Goal: Information Seeking & Learning: Find specific fact

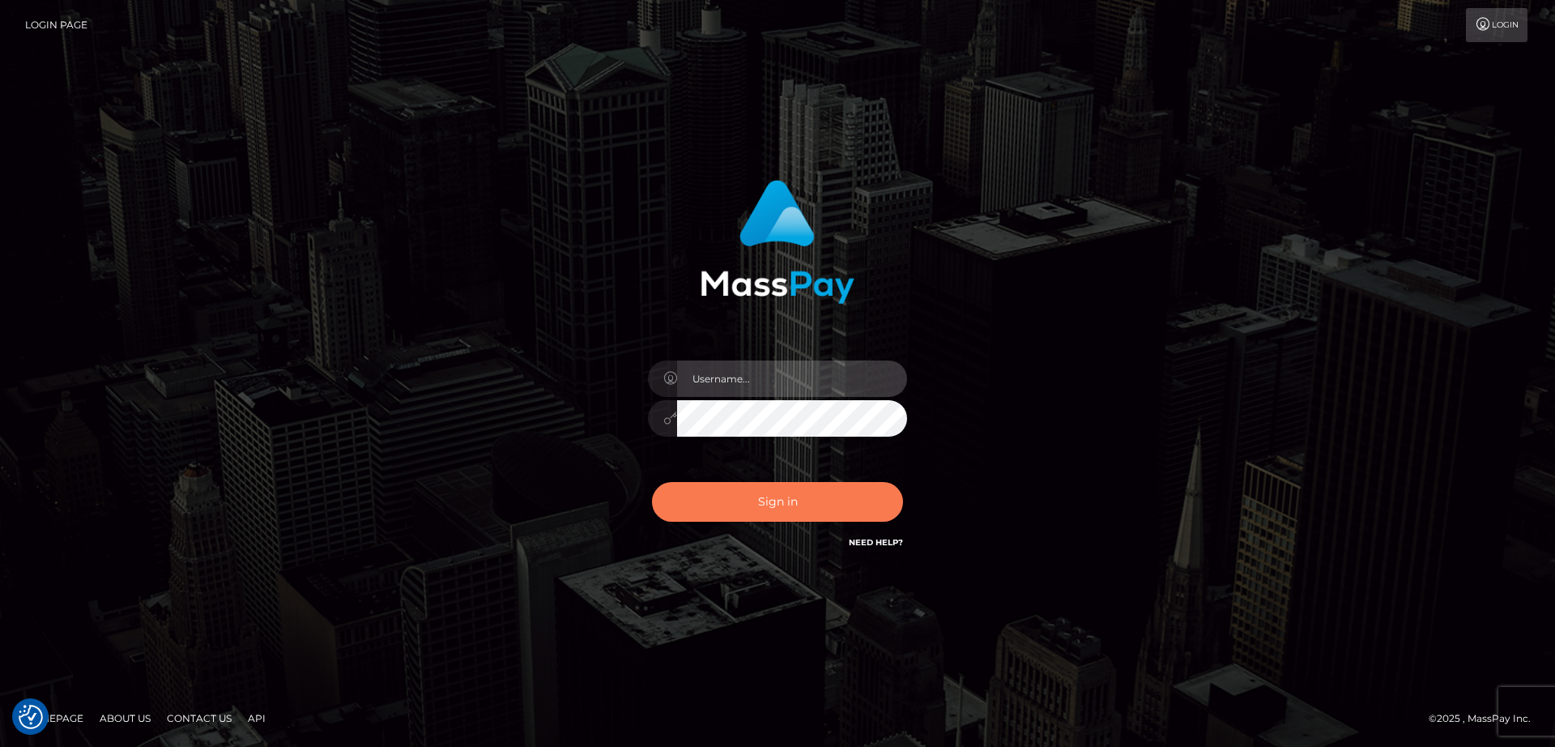
type input "nt.es"
click at [696, 497] on button "Sign in" at bounding box center [777, 502] width 251 height 40
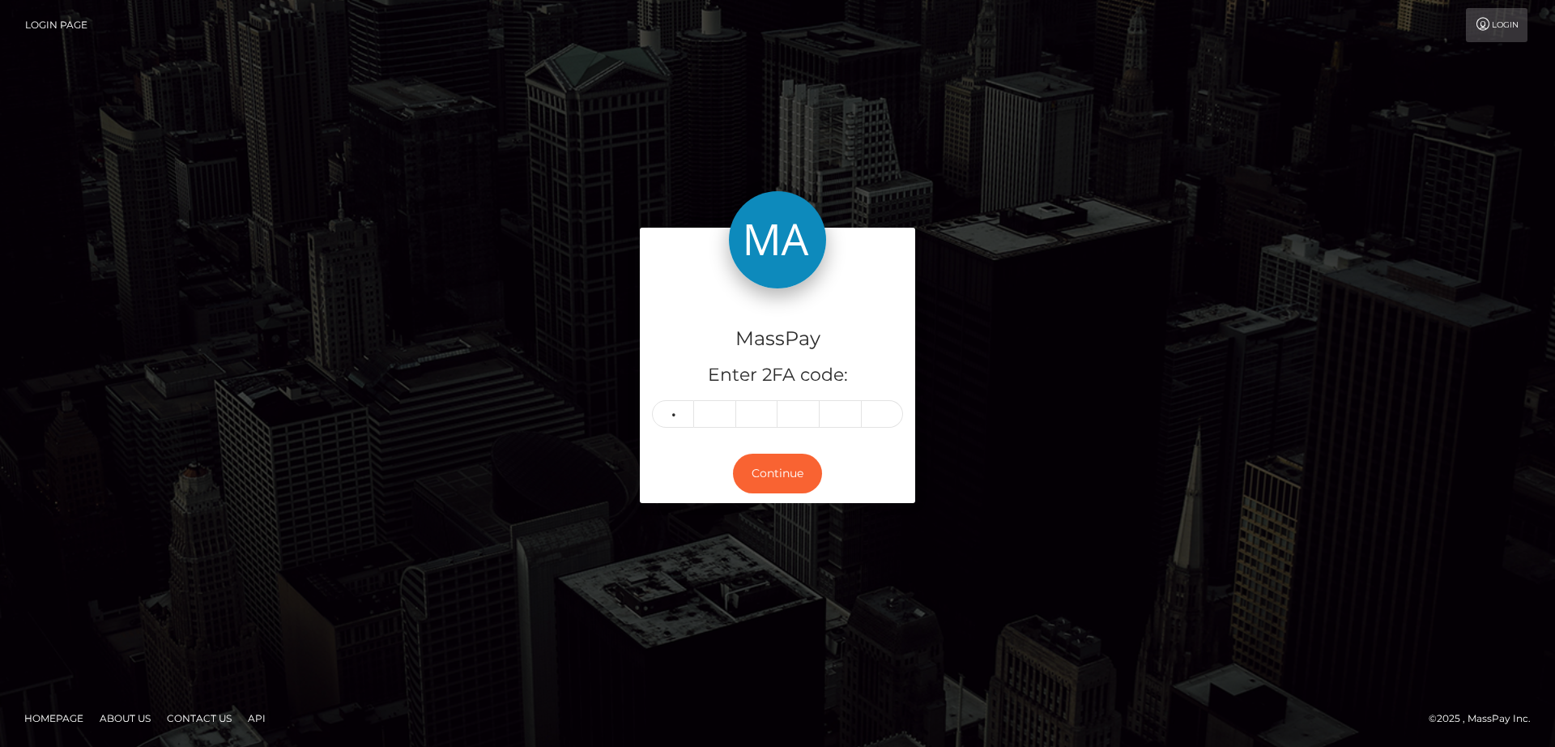
type input "0"
type input "3"
type input "7"
type input "0"
type input "9"
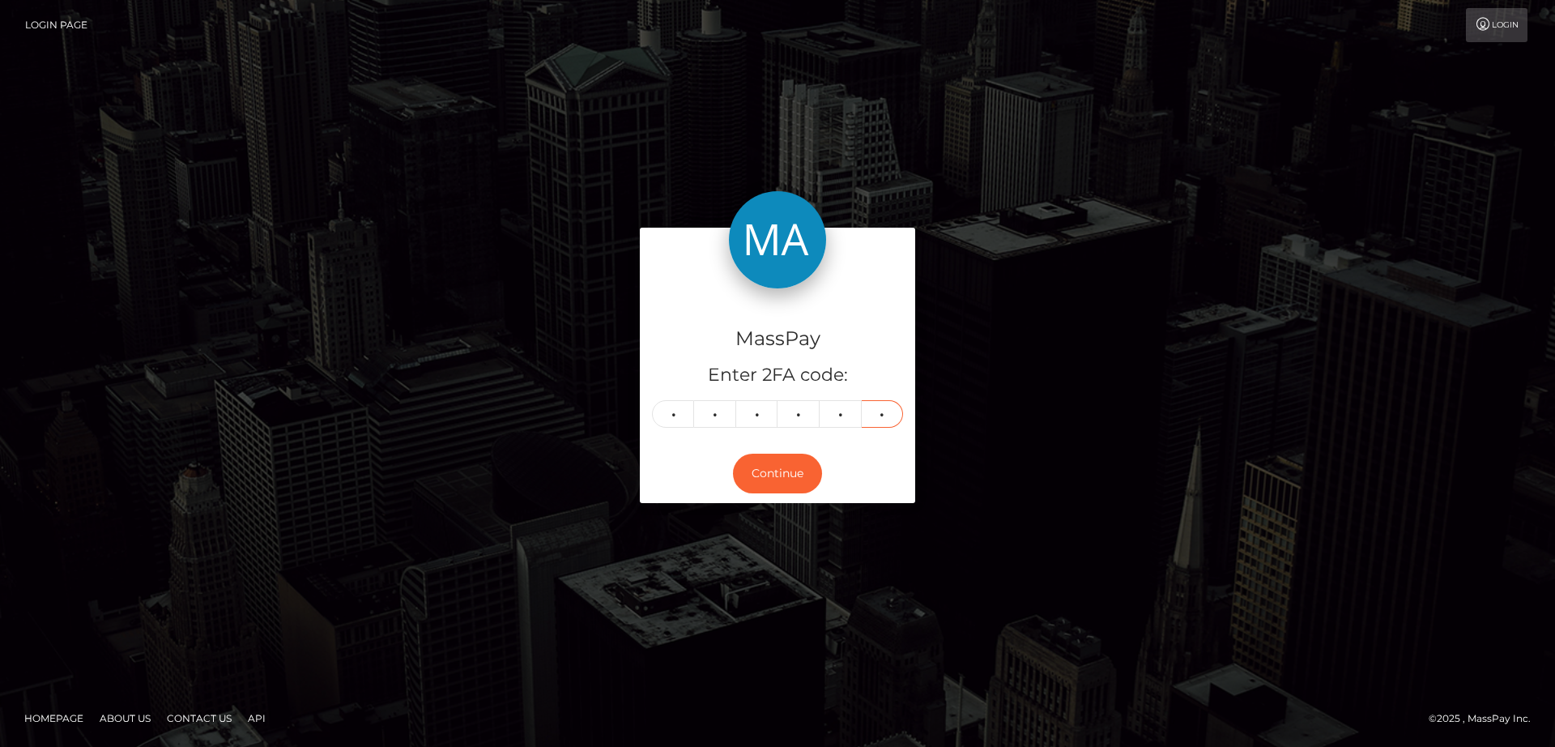
type input "5"
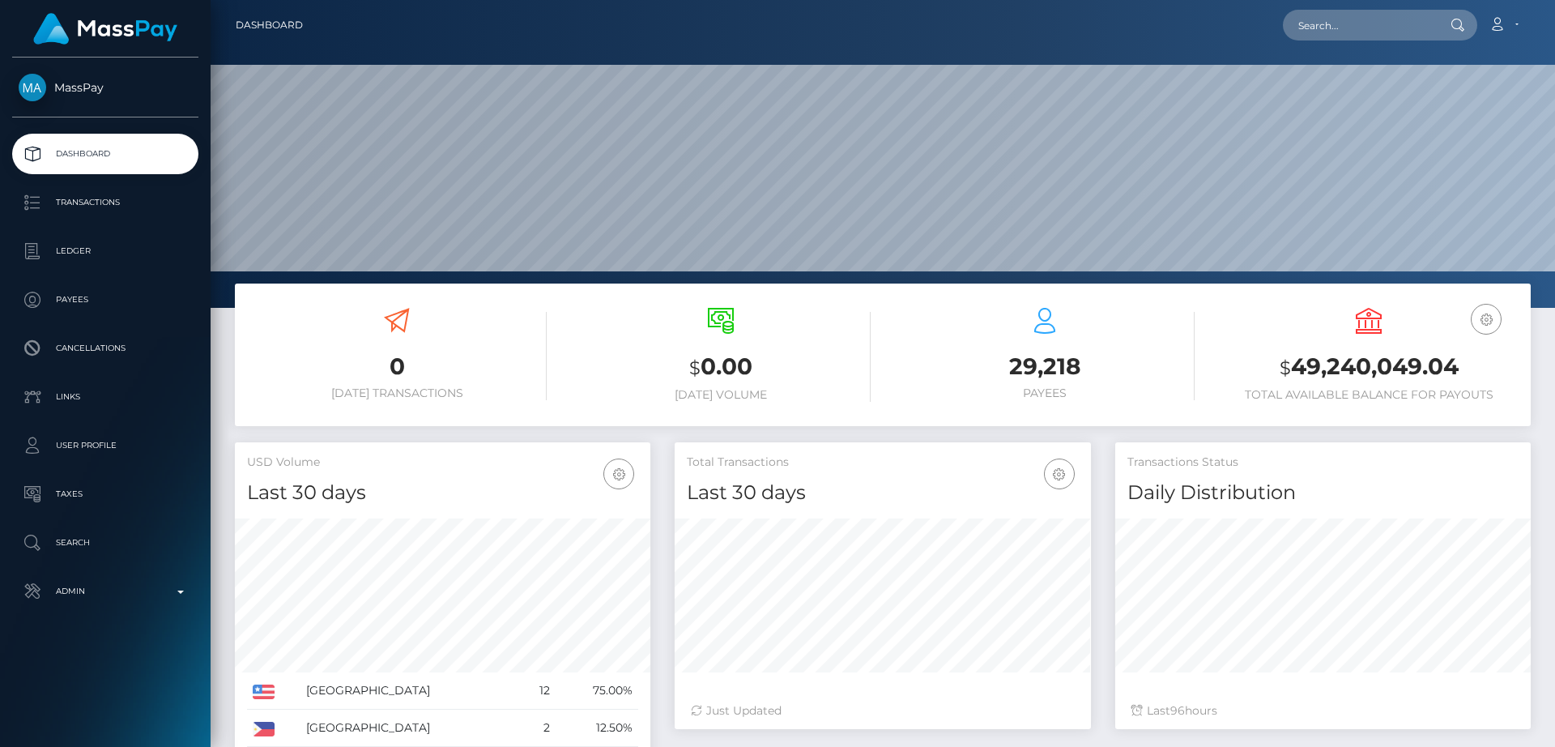
scroll to position [288, 416]
click at [1414, 16] on input "text" at bounding box center [1359, 25] width 152 height 31
paste input "benhurter@gmail.com"
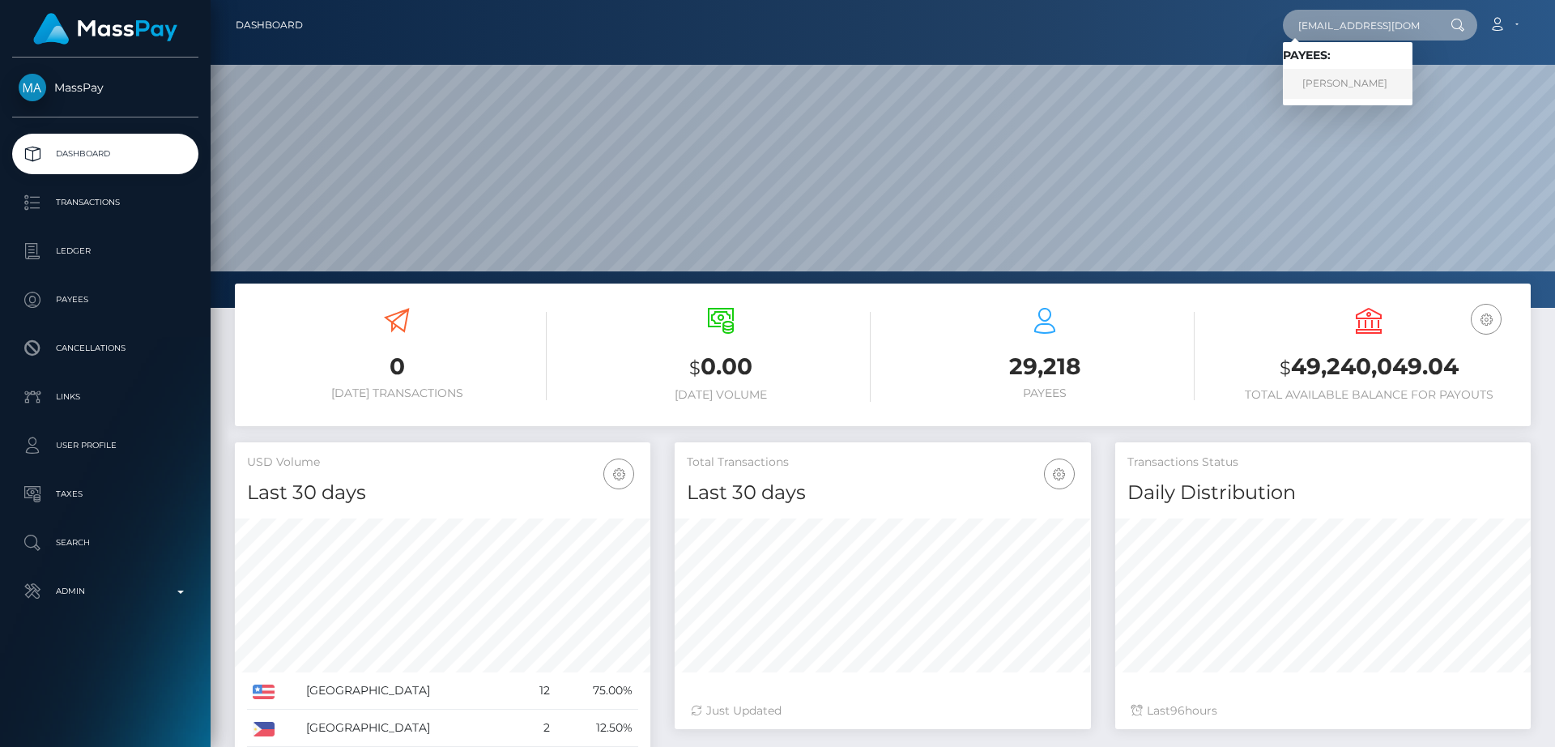
type input "benhurter@gmail.com"
click at [1354, 79] on link "ben hurter" at bounding box center [1348, 84] width 130 height 30
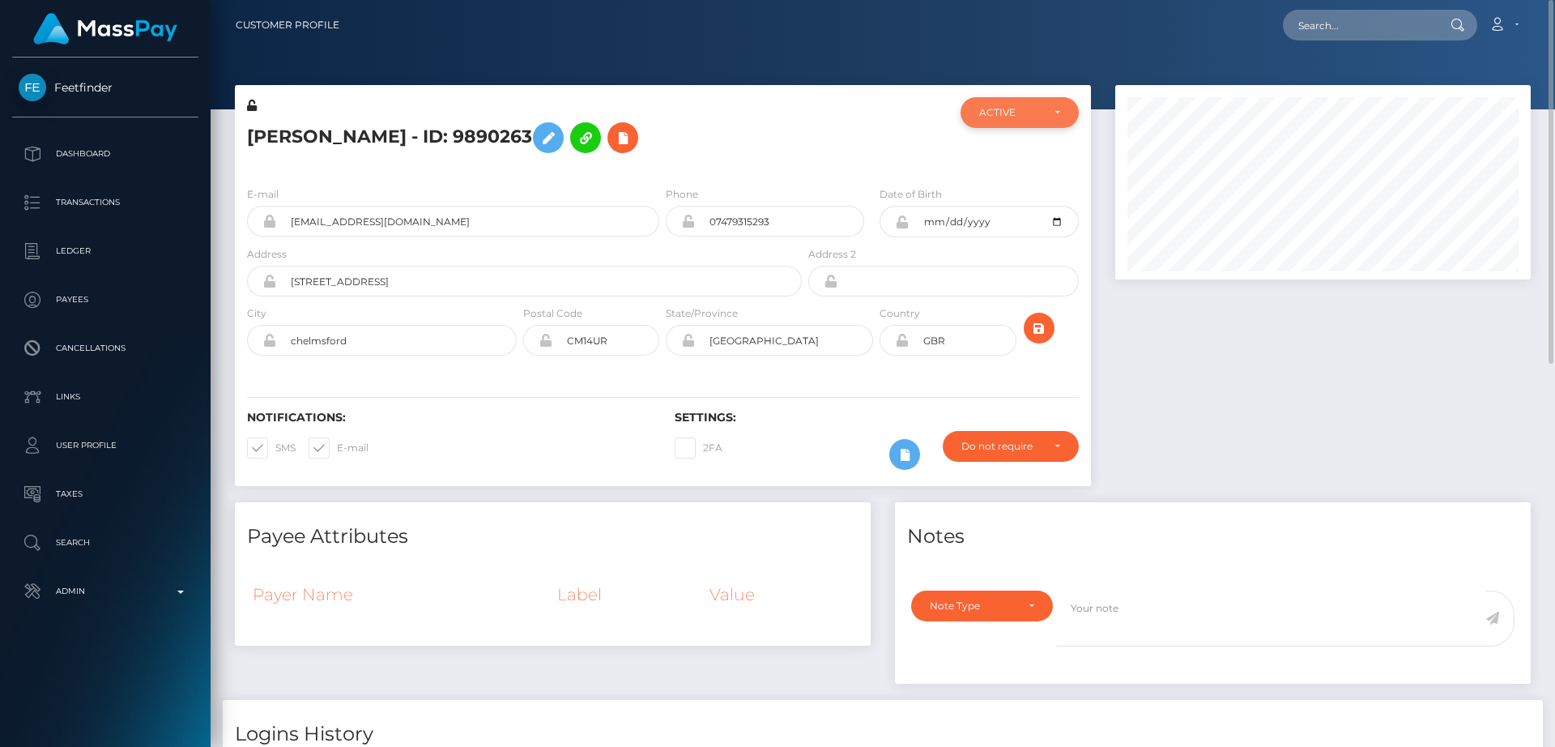
click at [1030, 116] on div "ACTIVE" at bounding box center [1010, 112] width 62 height 13
click at [821, 130] on div at bounding box center [876, 135] width 143 height 76
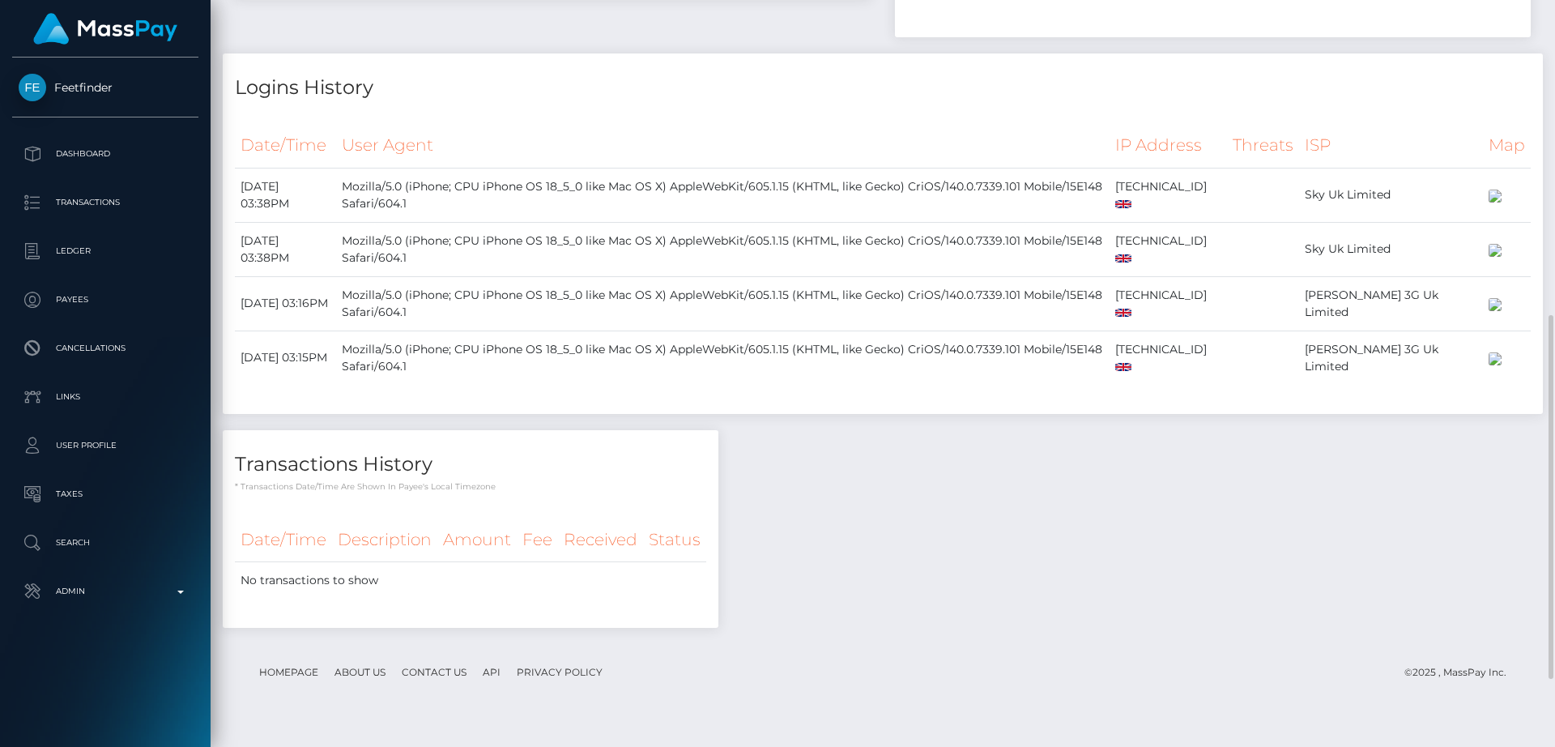
scroll to position [786, 0]
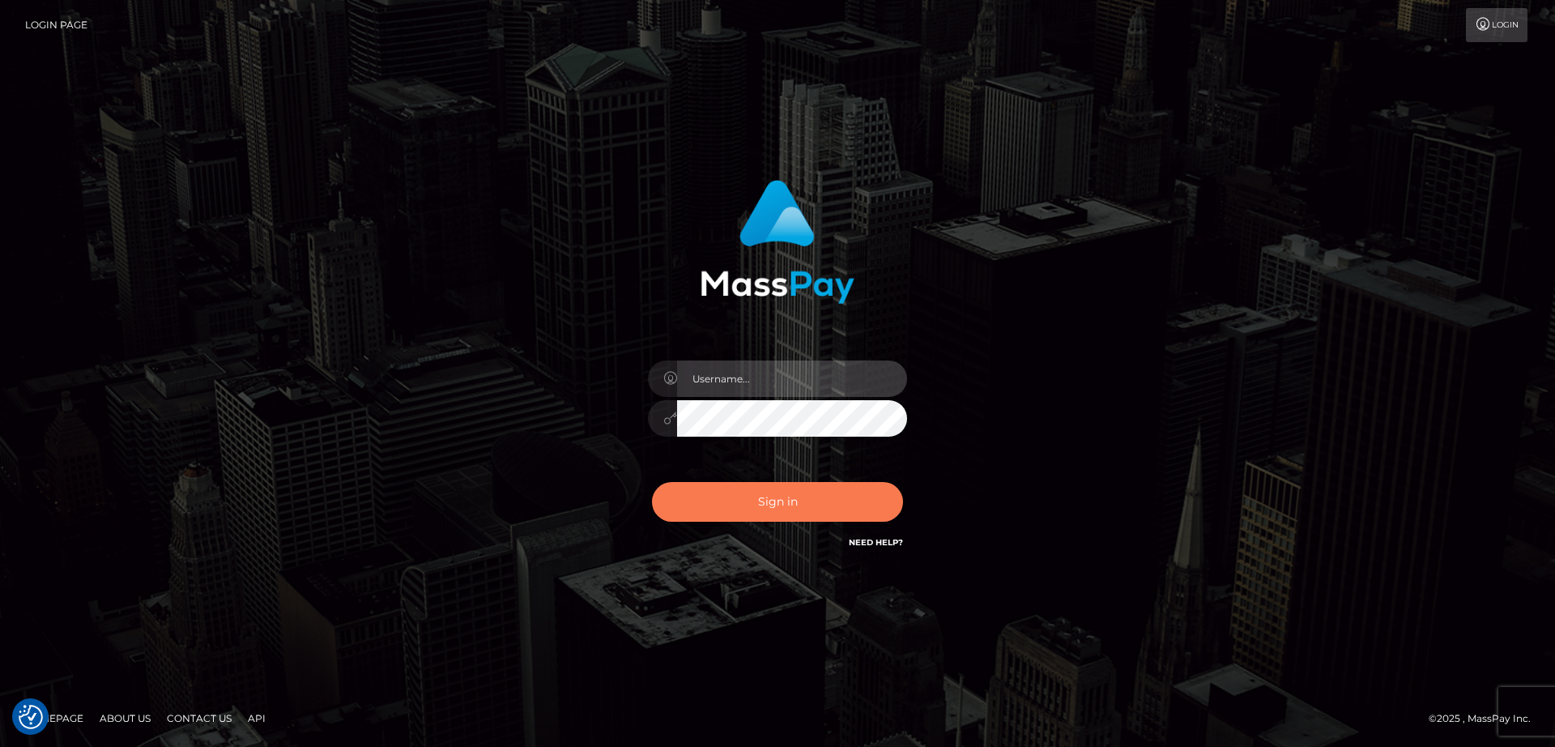
type input "[DOMAIN_NAME]"
click at [735, 496] on button "Sign in" at bounding box center [777, 502] width 251 height 40
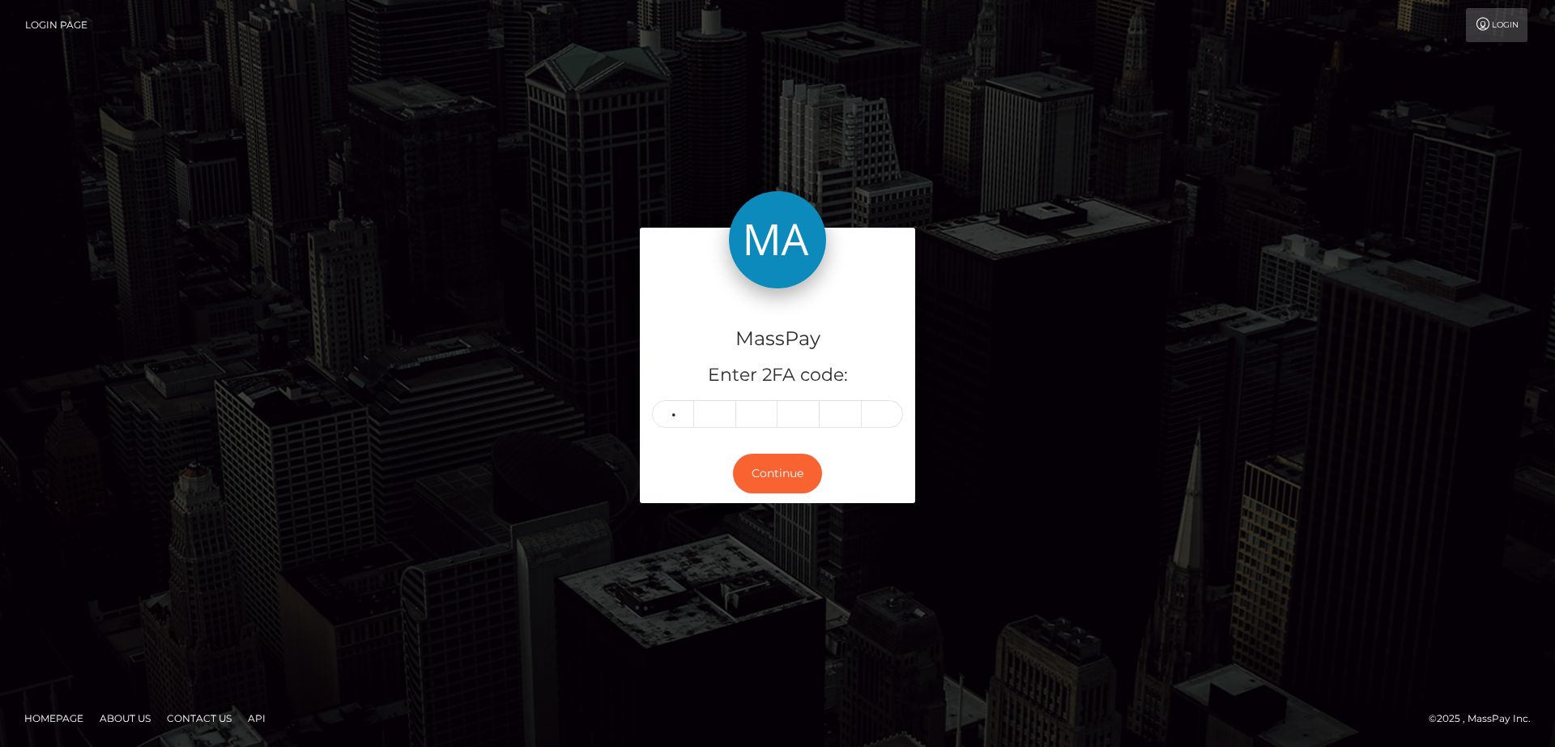
type input "7"
type input "2"
type input "8"
type input "0"
type input "5"
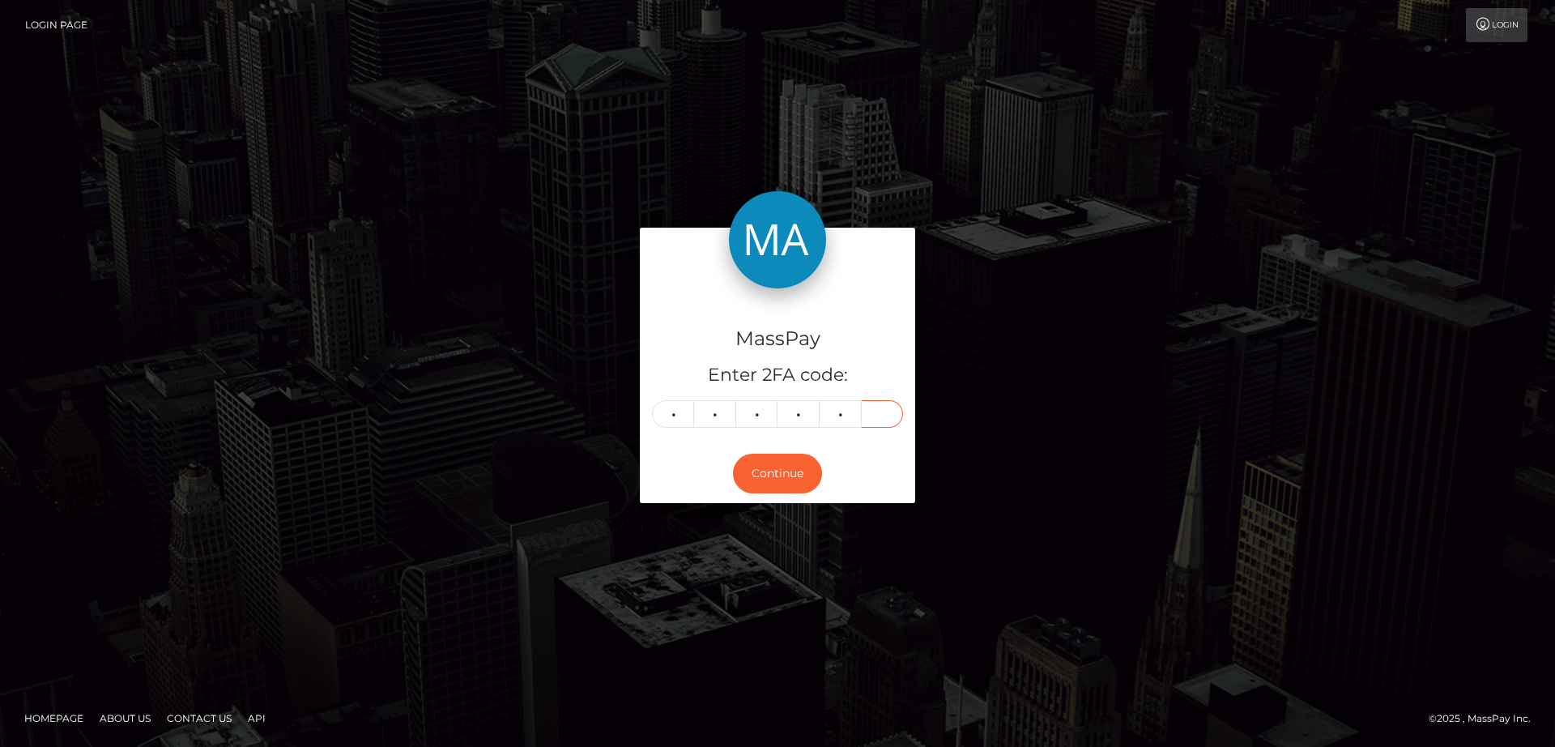
type input "1"
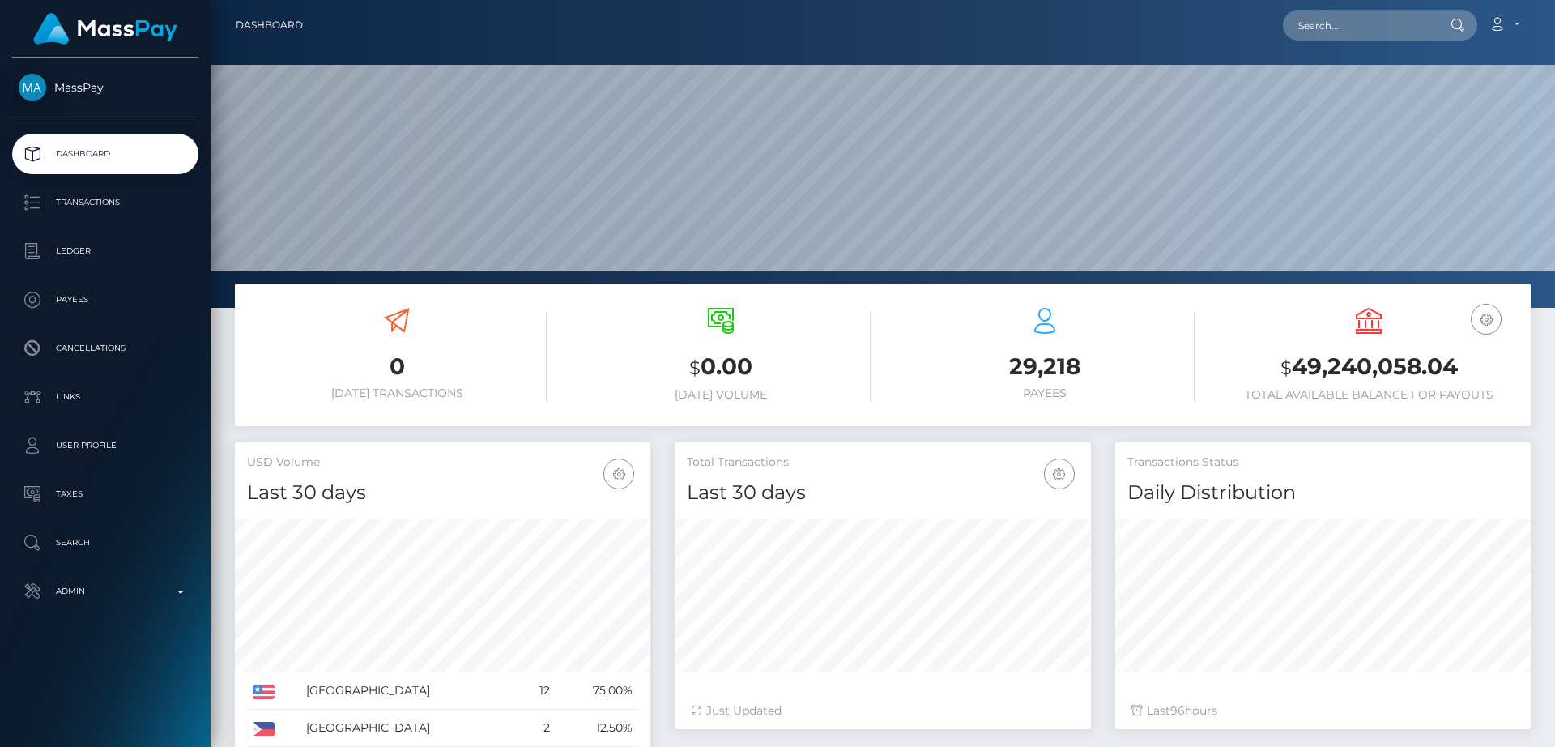
scroll to position [288, 416]
click at [1350, 25] on input "text" at bounding box center [1359, 25] width 152 height 31
paste input "pereverziv.vlad@gmail.com"
click at [1339, 28] on input "pereverziv.vlad@gmail.com" at bounding box center [1359, 25] width 152 height 31
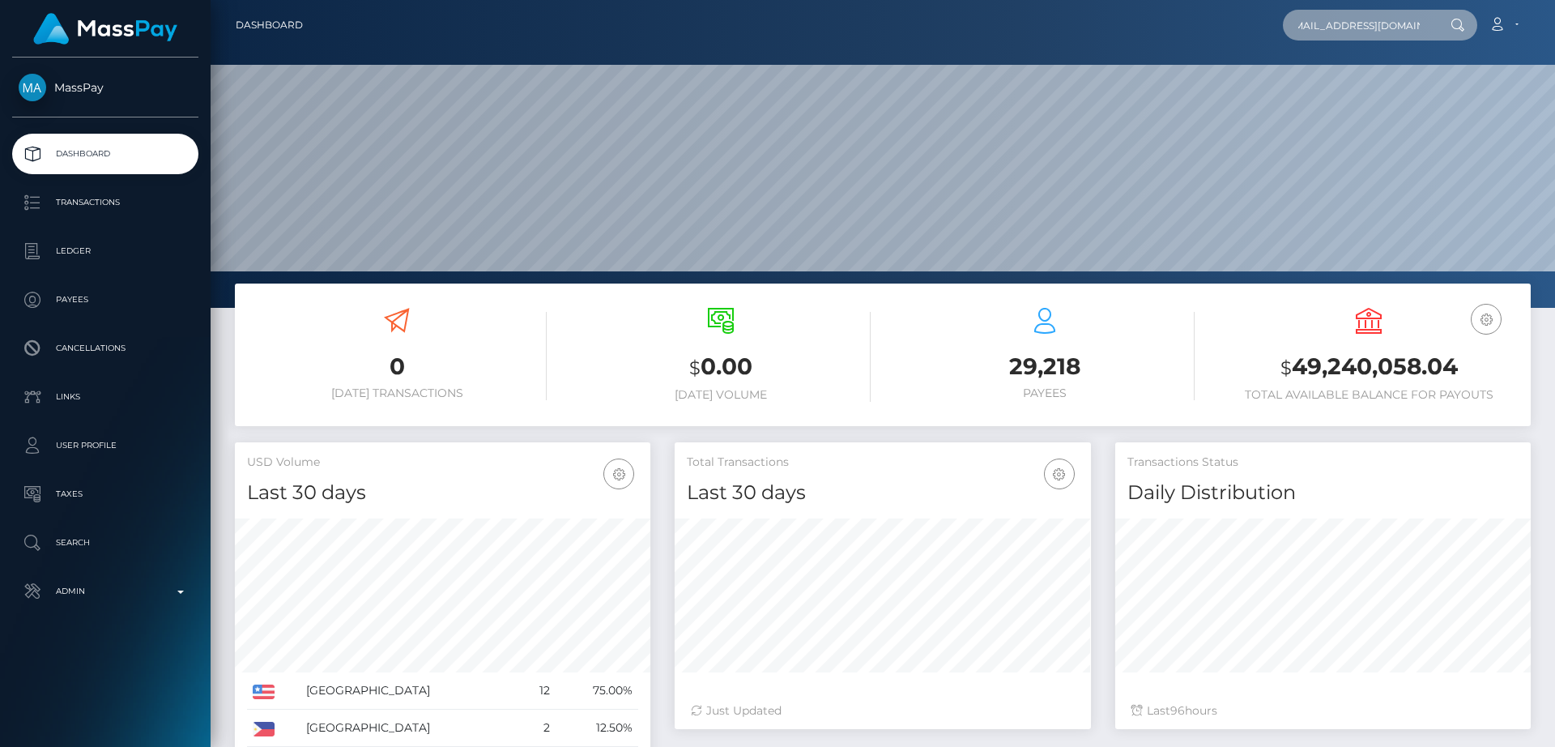
scroll to position [0, 12]
type input "[EMAIL_ADDRESS][DOMAIN_NAME]"
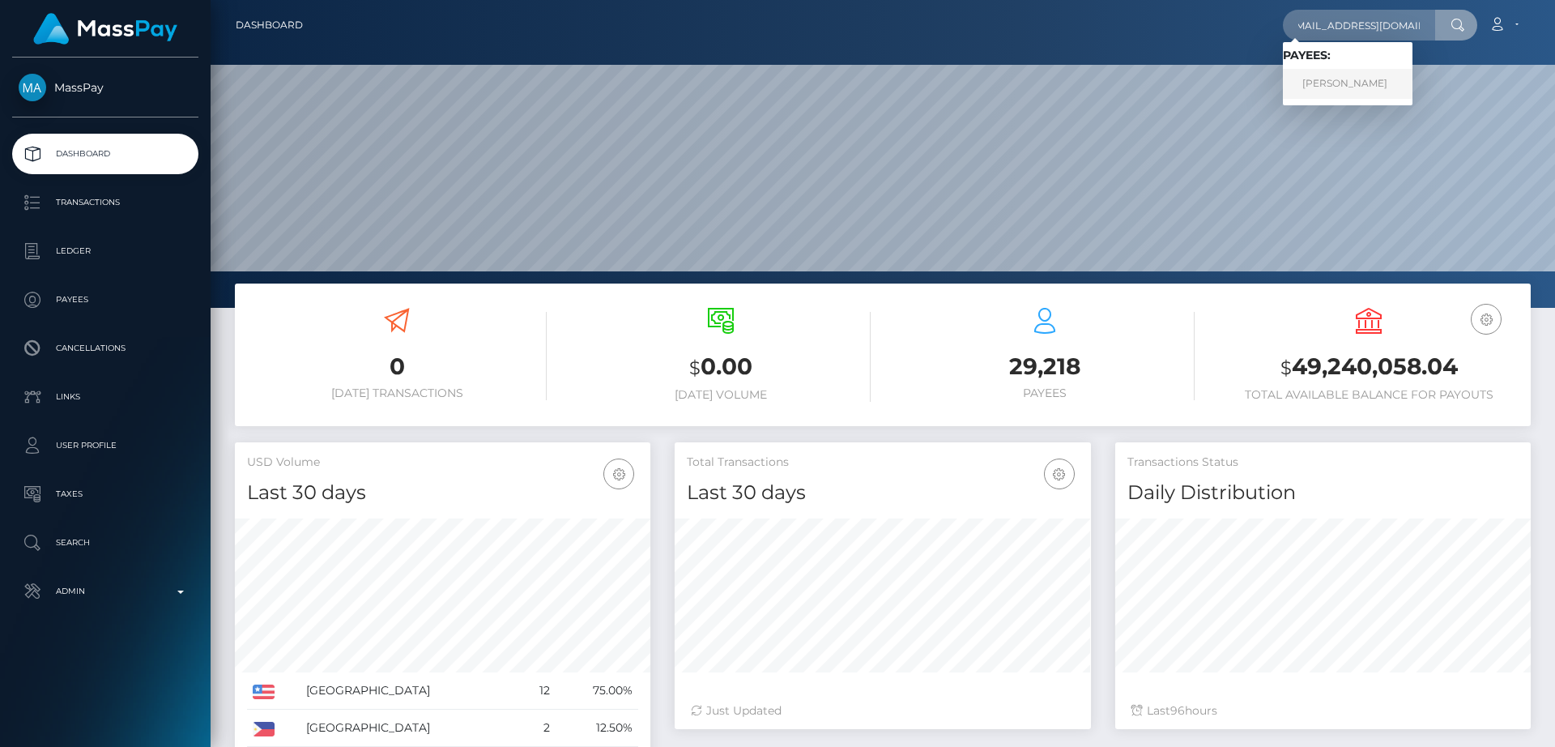
scroll to position [0, 0]
click at [1383, 87] on link "Vladyslav Pereverziev" at bounding box center [1348, 84] width 130 height 30
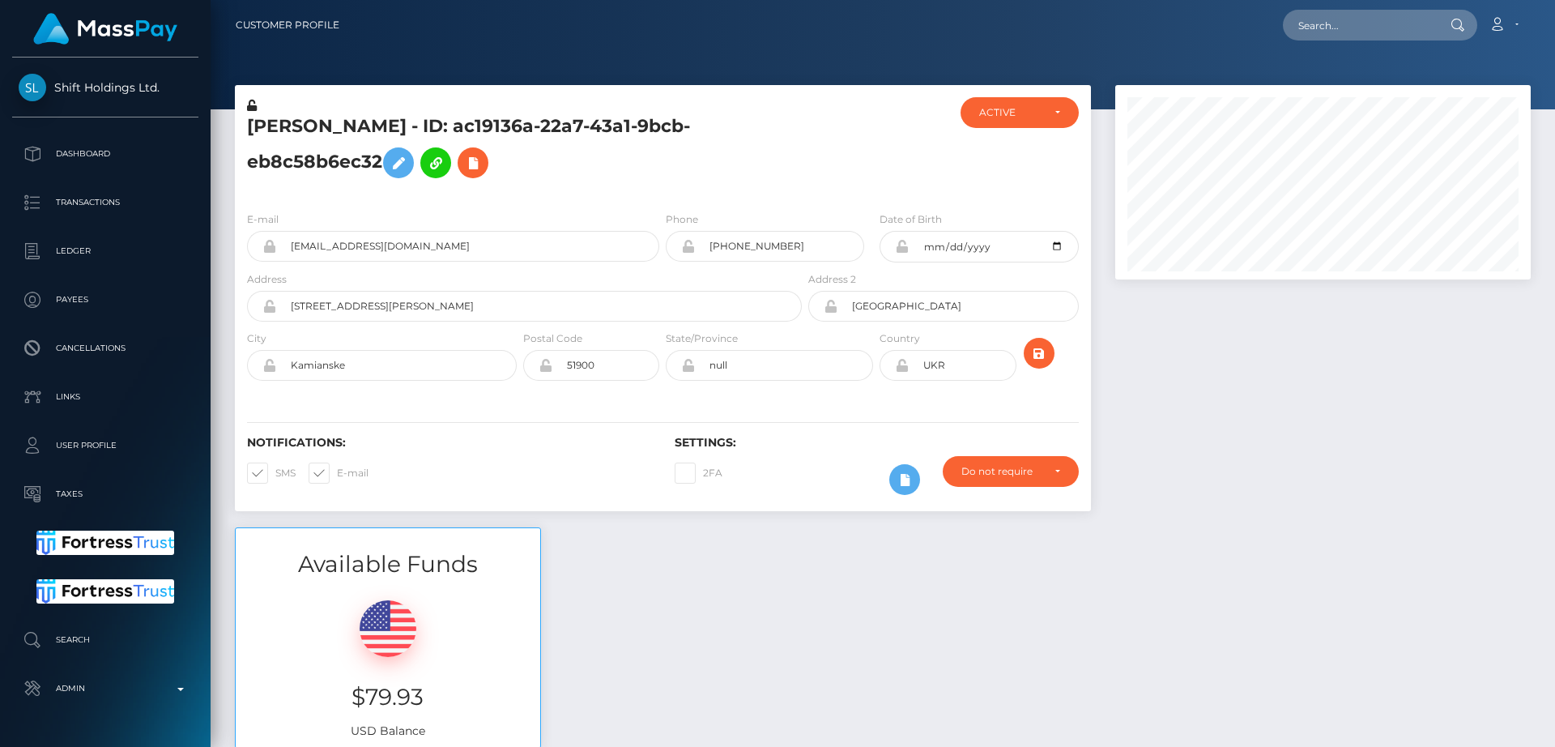
scroll to position [194, 416]
click at [700, 608] on div "Available Funds $79.93 USD Balance" at bounding box center [883, 646] width 1320 height 238
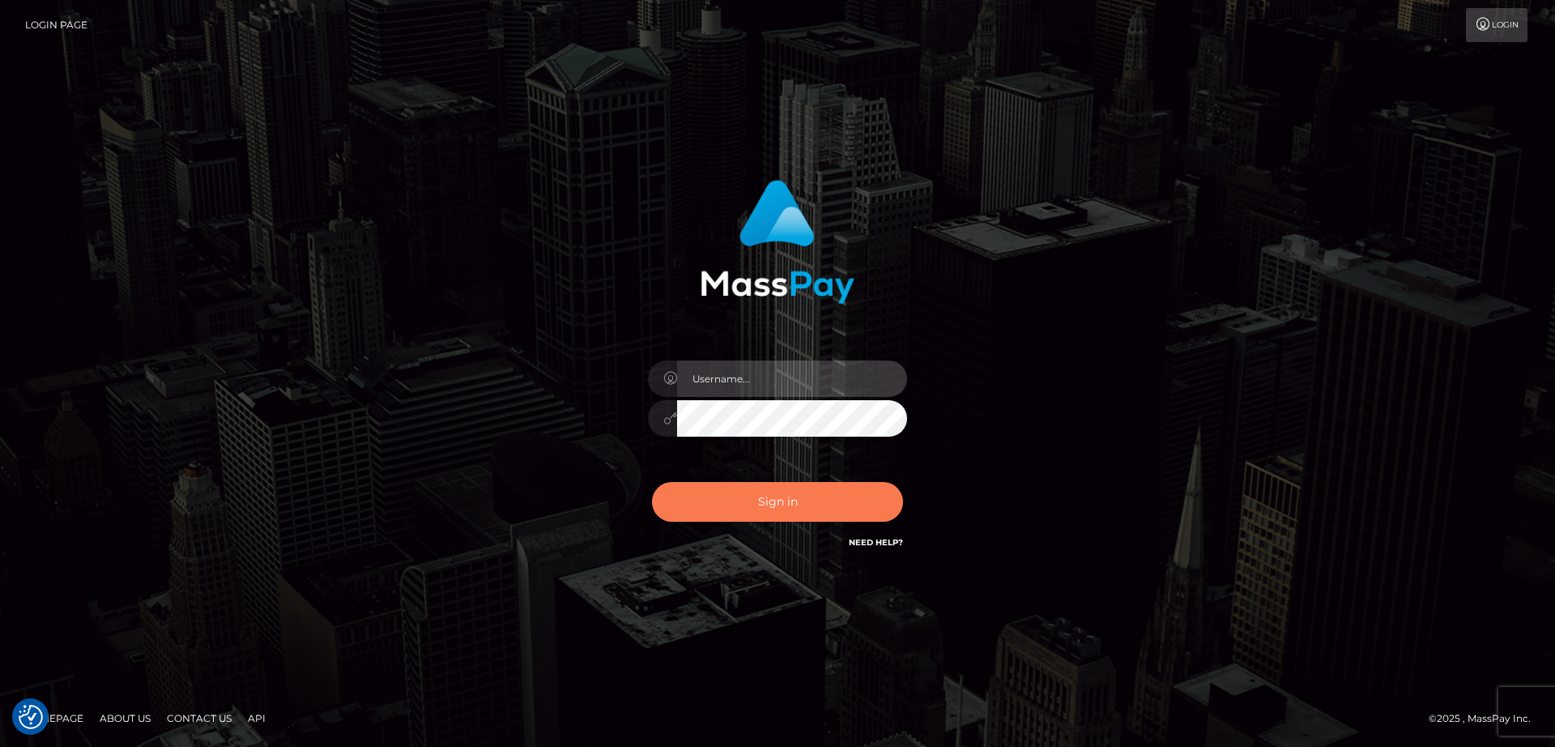
type input "[DOMAIN_NAME]"
click at [804, 505] on button "Sign in" at bounding box center [777, 502] width 251 height 40
type input "nt.es"
click at [804, 505] on button "Sign in" at bounding box center [777, 502] width 251 height 40
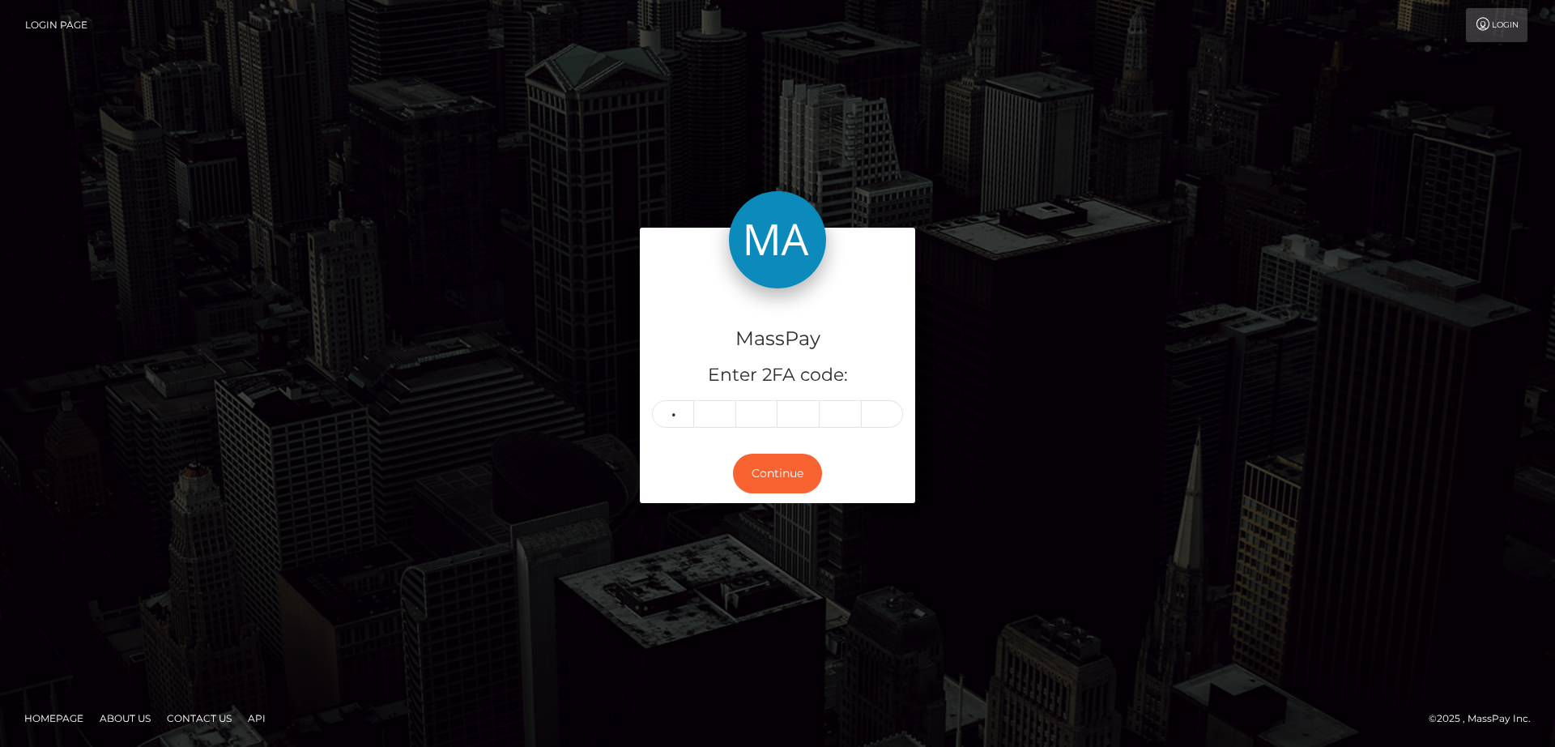
type input "3"
type input "5"
type input "1"
type input "5"
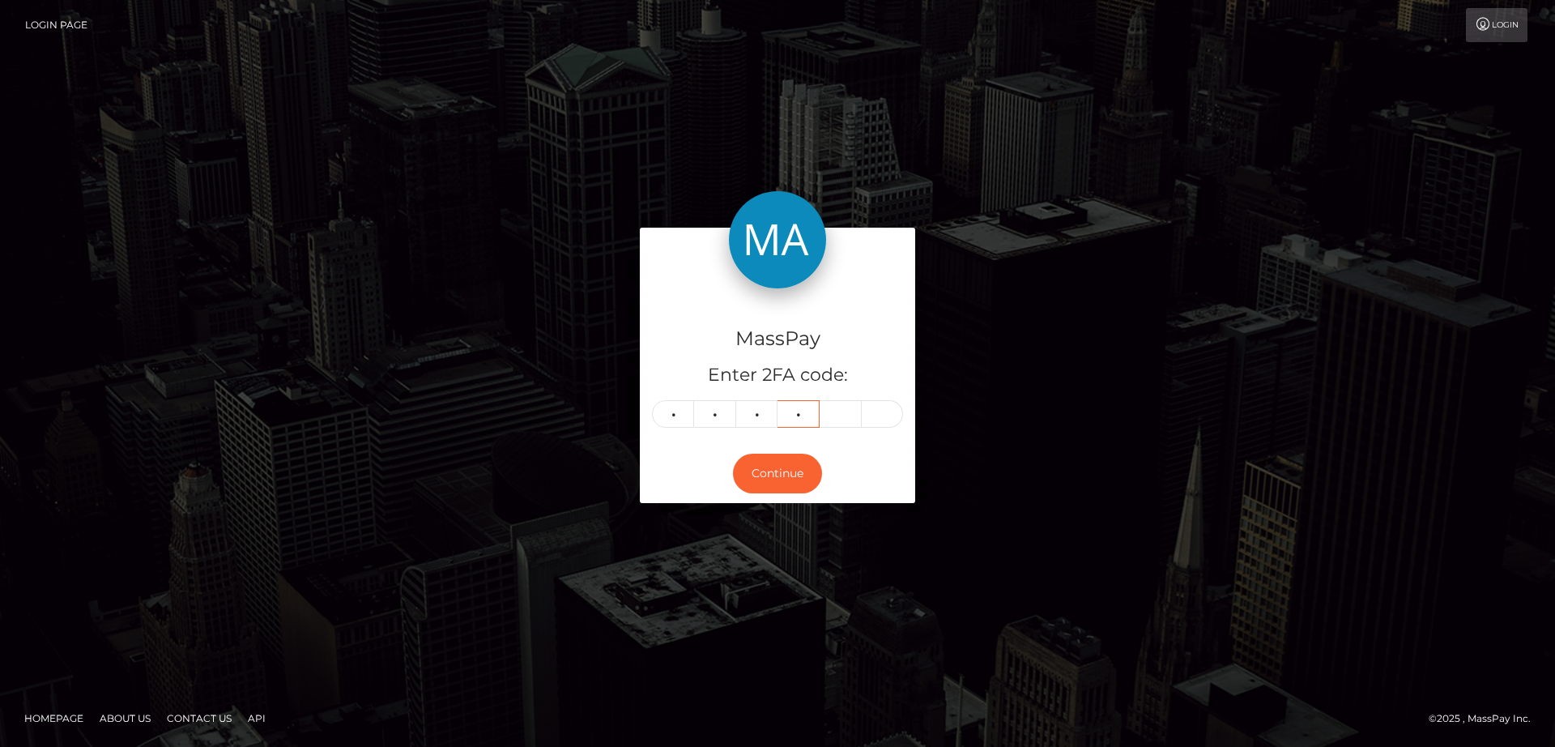
type input "2"
type input "1"
type input "5"
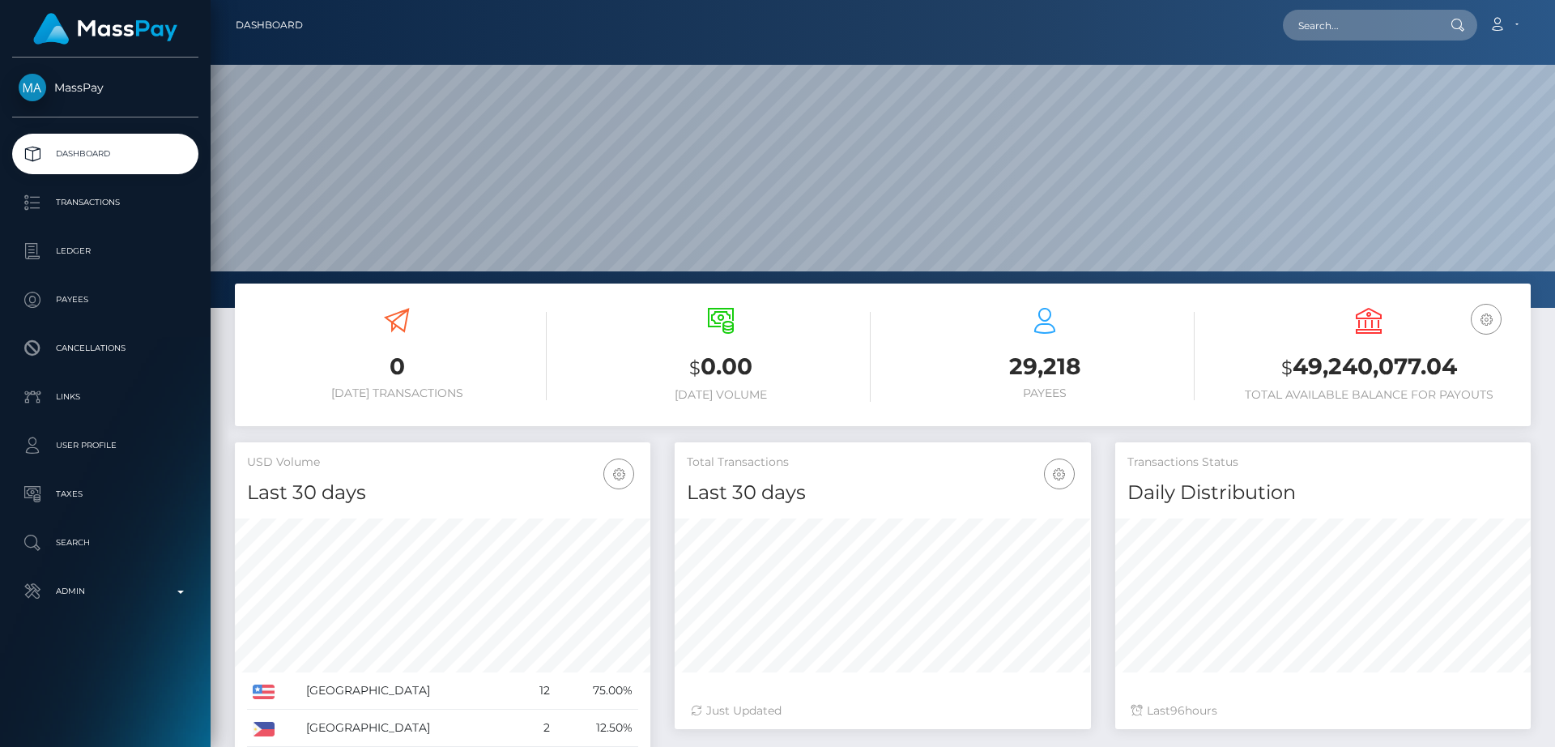
scroll to position [288, 416]
click at [1401, 35] on input "text" at bounding box center [1359, 25] width 152 height 31
paste input "[EMAIL_ADDRESS][DOMAIN_NAME]"
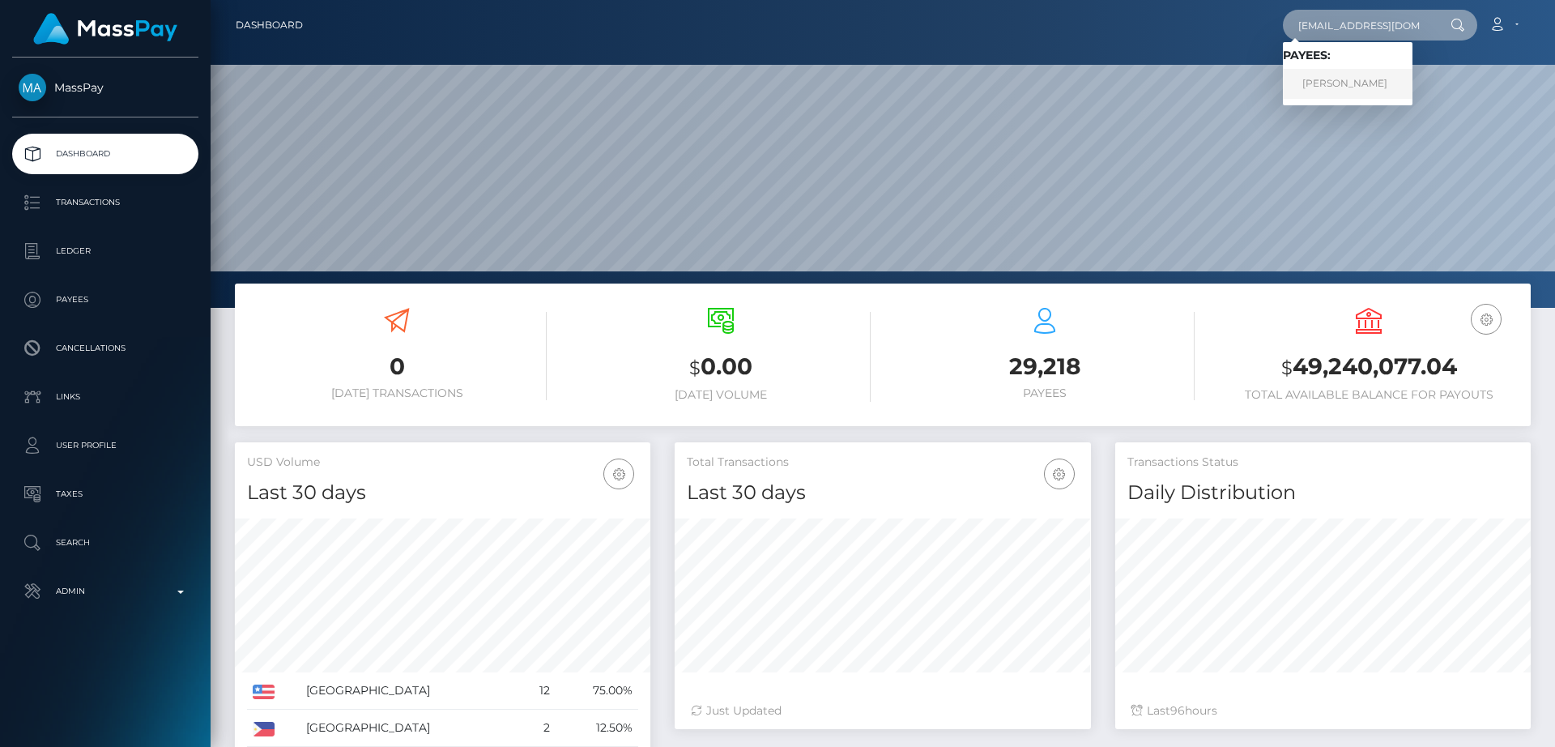
type input "[EMAIL_ADDRESS][DOMAIN_NAME]"
click at [1373, 72] on link "[PERSON_NAME]" at bounding box center [1348, 84] width 130 height 30
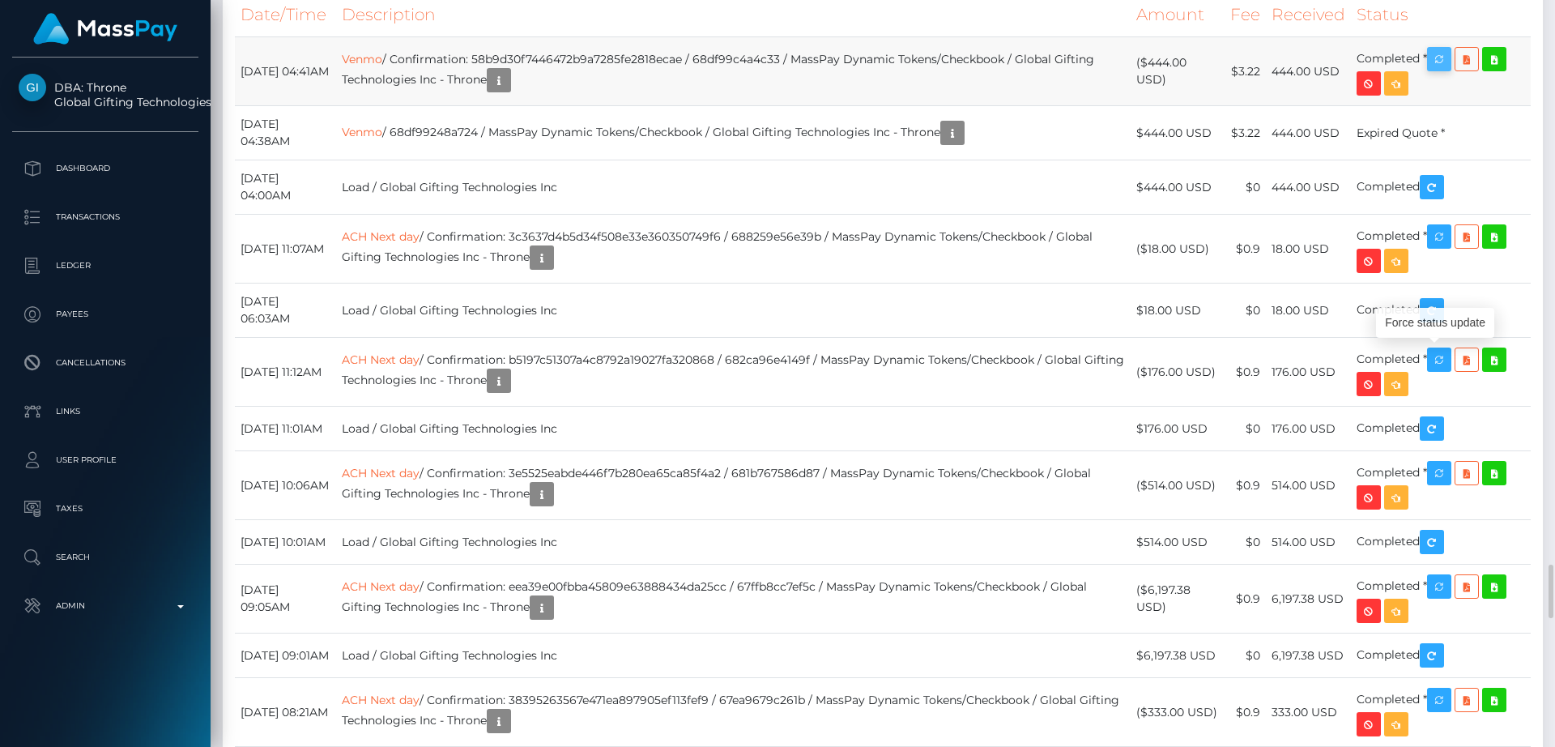
scroll to position [194, 416]
click at [1448, 70] on icon "button" at bounding box center [1439, 59] width 19 height 20
click at [1434, 322] on div "Force status update" at bounding box center [1435, 323] width 118 height 30
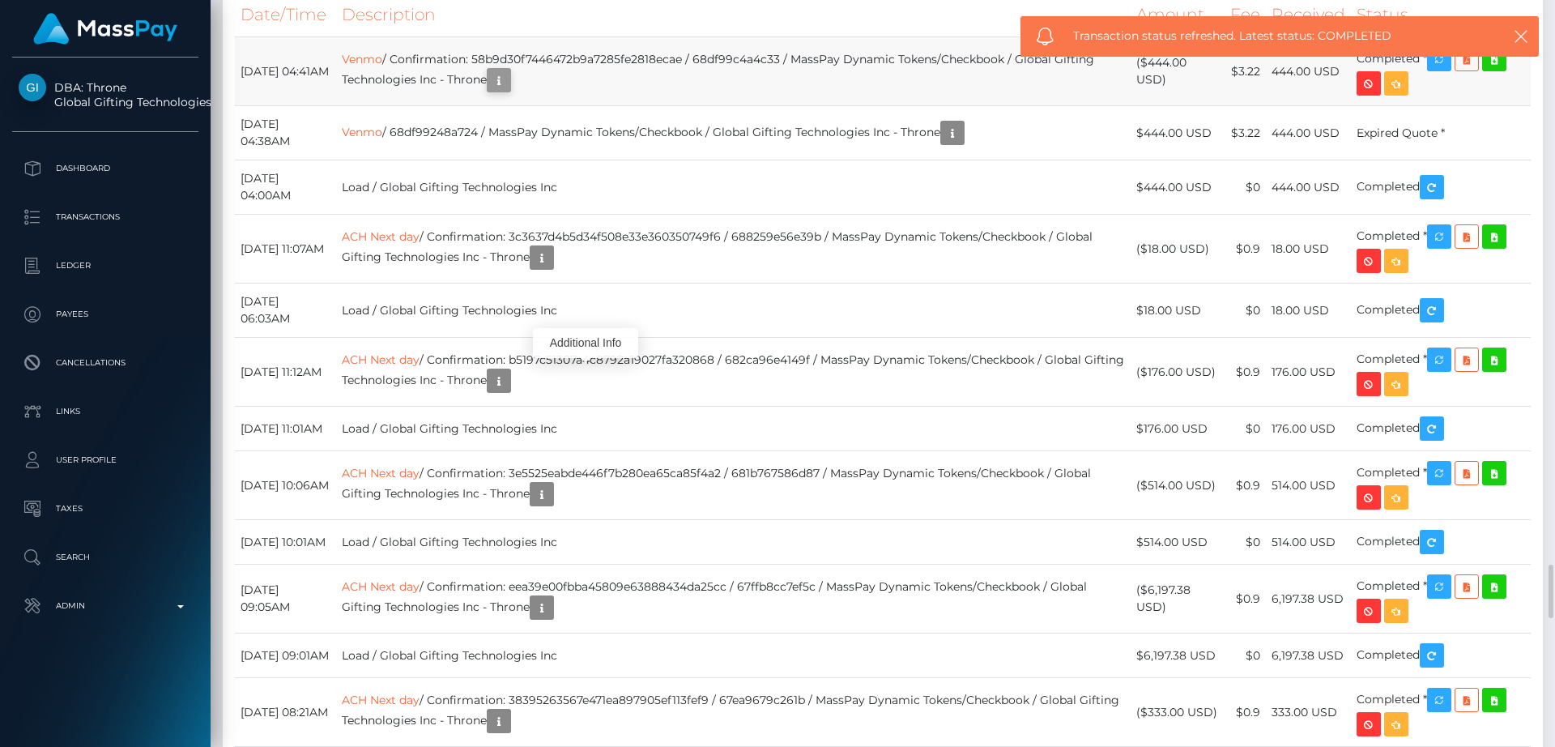
click at [511, 92] on button "button" at bounding box center [499, 80] width 24 height 24
click at [596, 343] on div "Additional Info" at bounding box center [585, 343] width 105 height 30
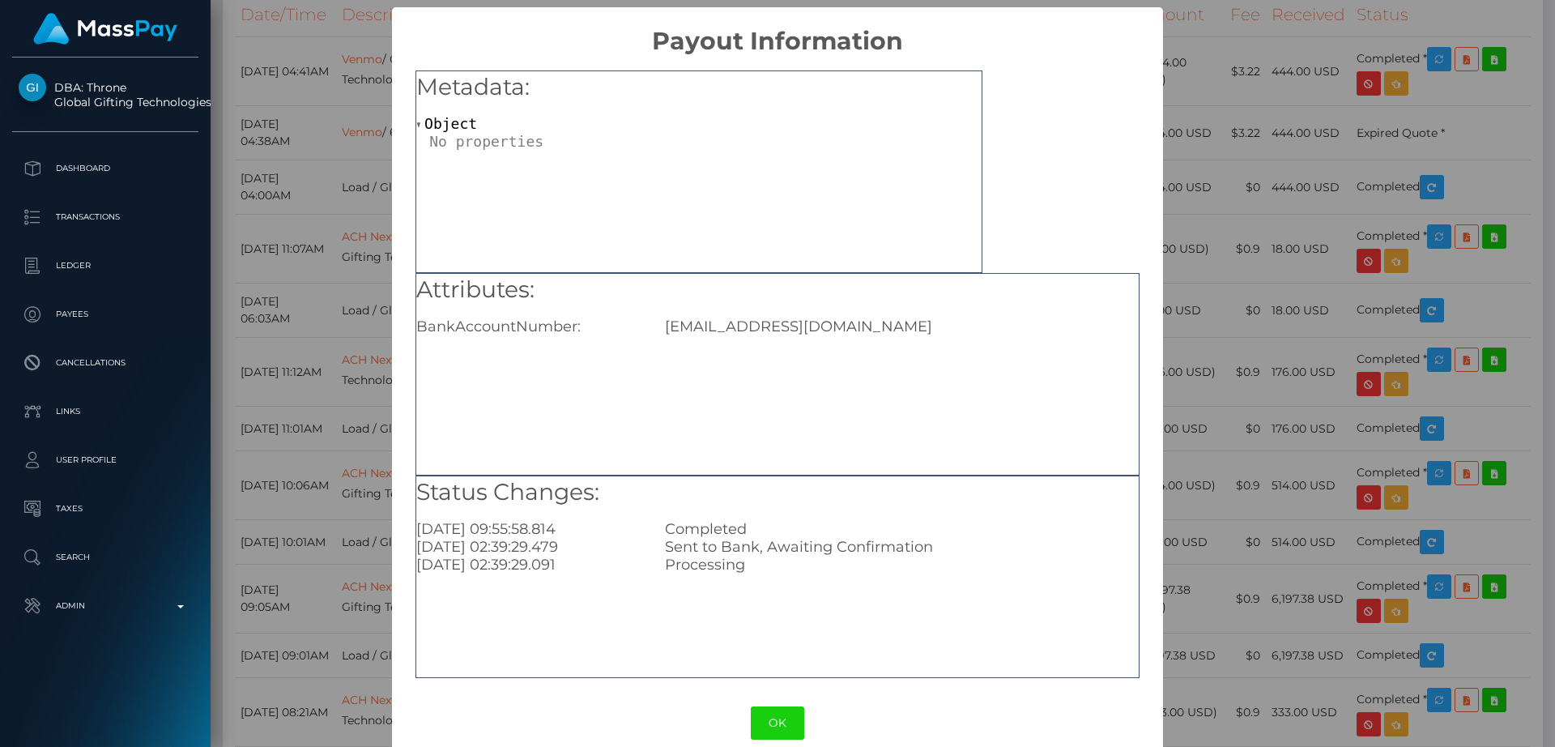
click at [1235, 305] on div "× Payout Information Metadata: Object Attributes: BankAccountNumber: fahimashar…" at bounding box center [777, 373] width 1555 height 747
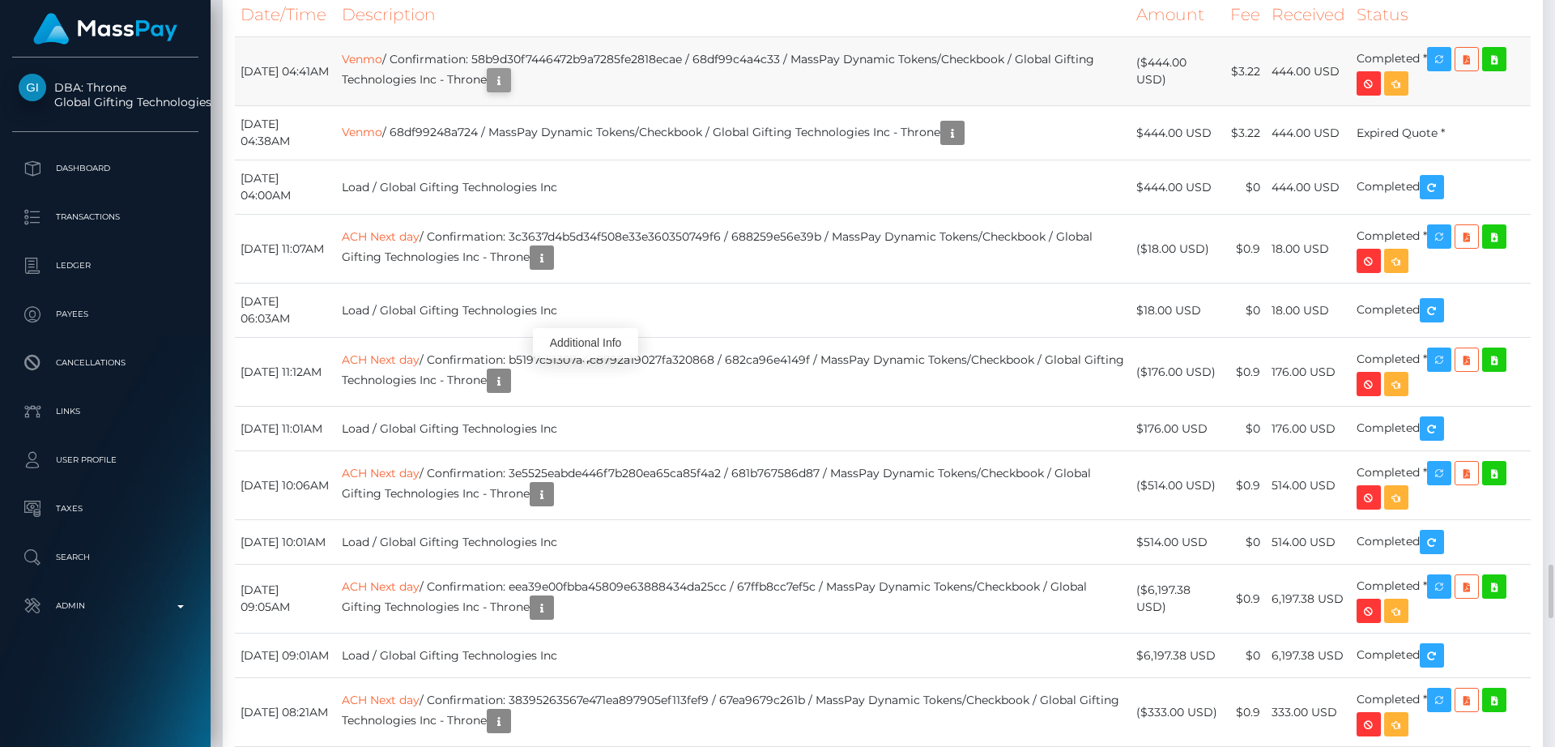
click at [509, 91] on icon "button" at bounding box center [498, 80] width 19 height 20
click at [588, 332] on div "Additional Info" at bounding box center [585, 343] width 105 height 30
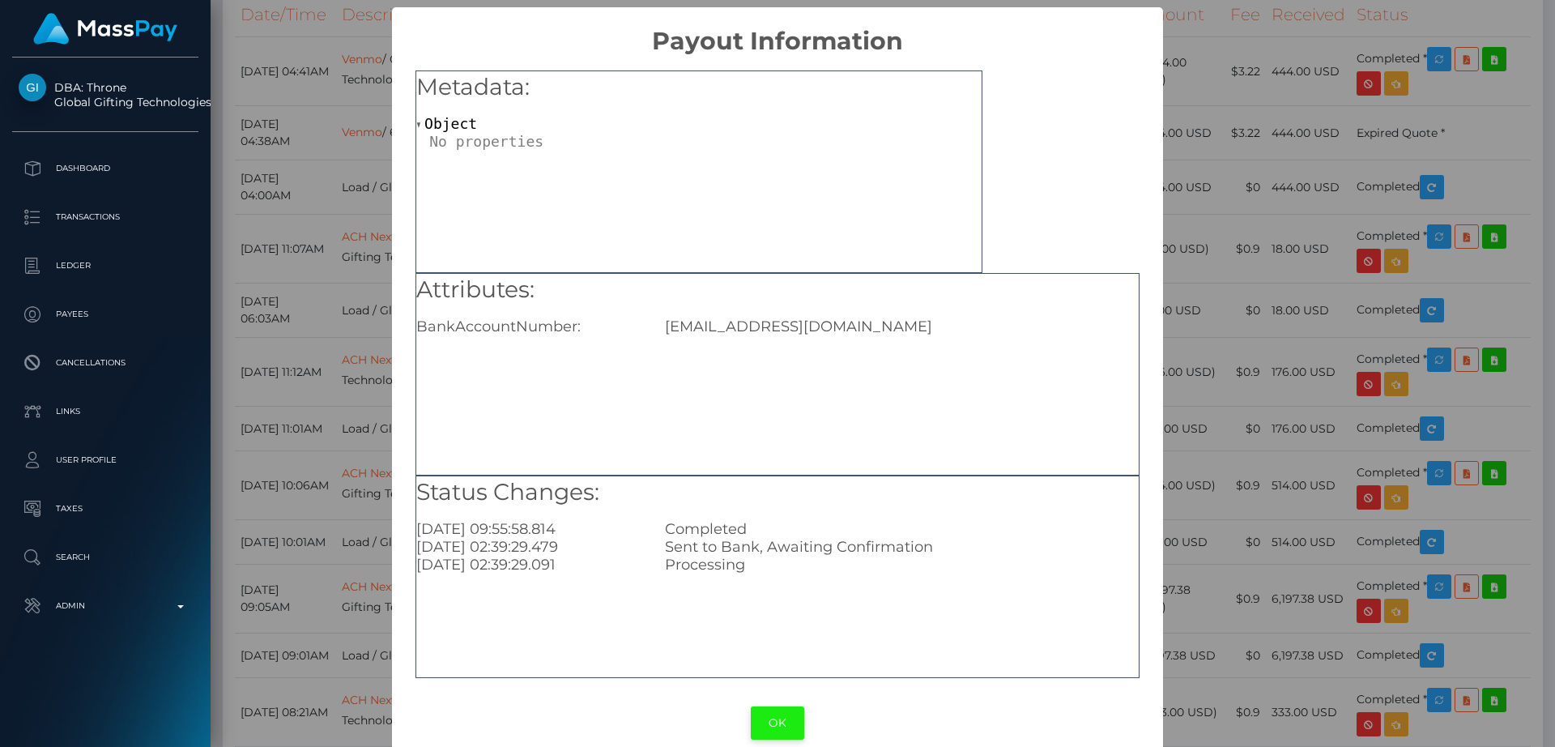
click at [762, 711] on button "OK" at bounding box center [777, 722] width 53 height 33
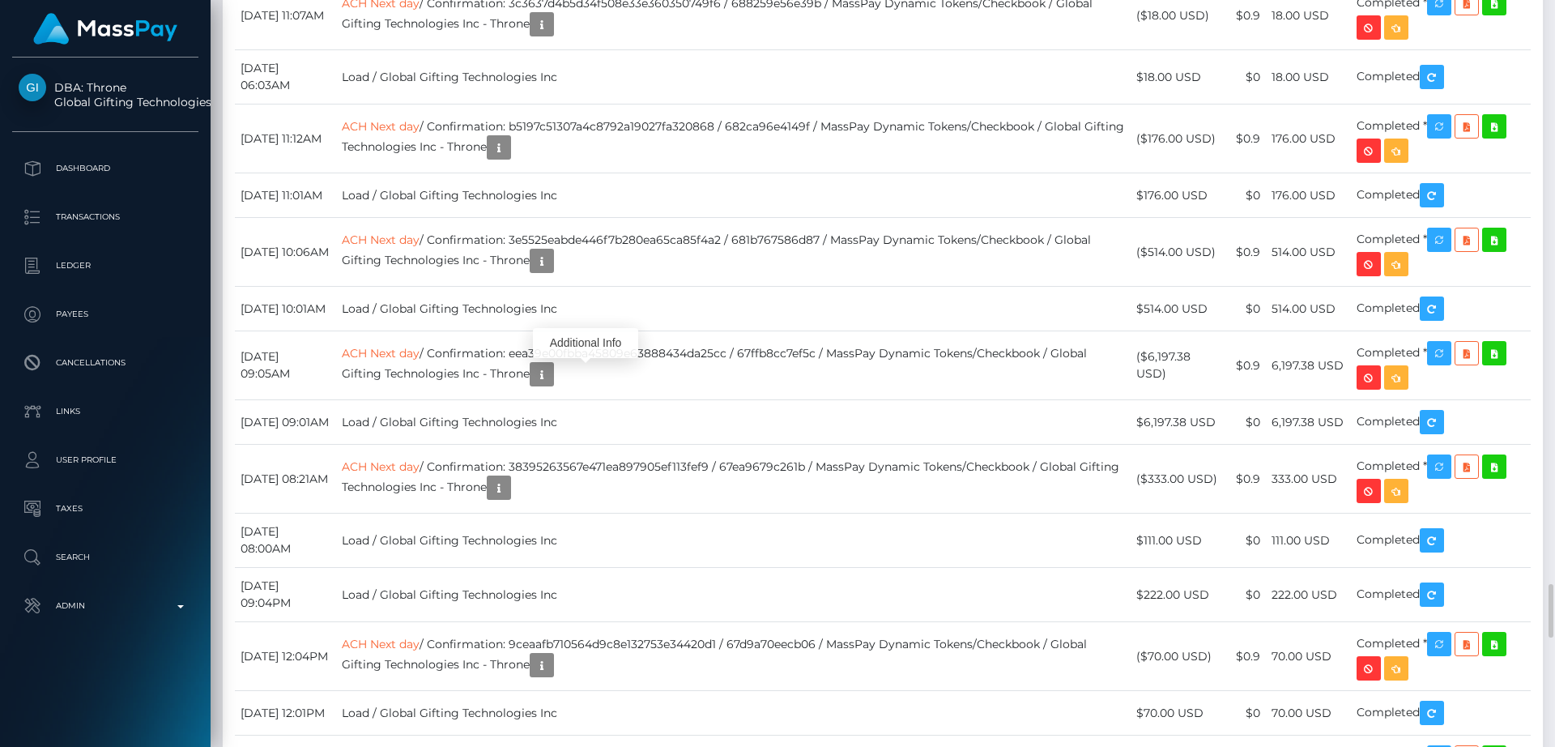
scroll to position [8108, 0]
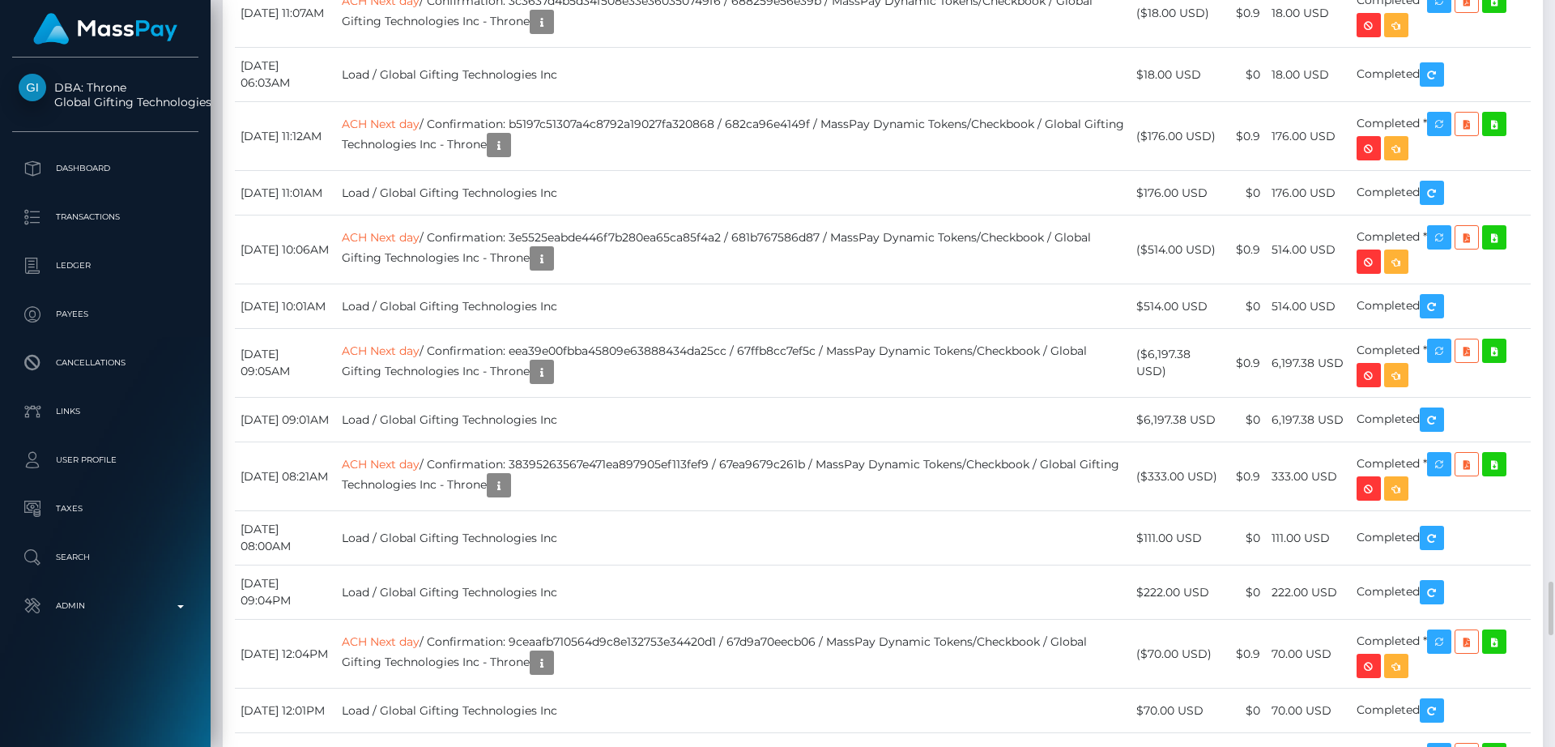
click at [599, 107] on div "Additional Info" at bounding box center [585, 107] width 105 height 30
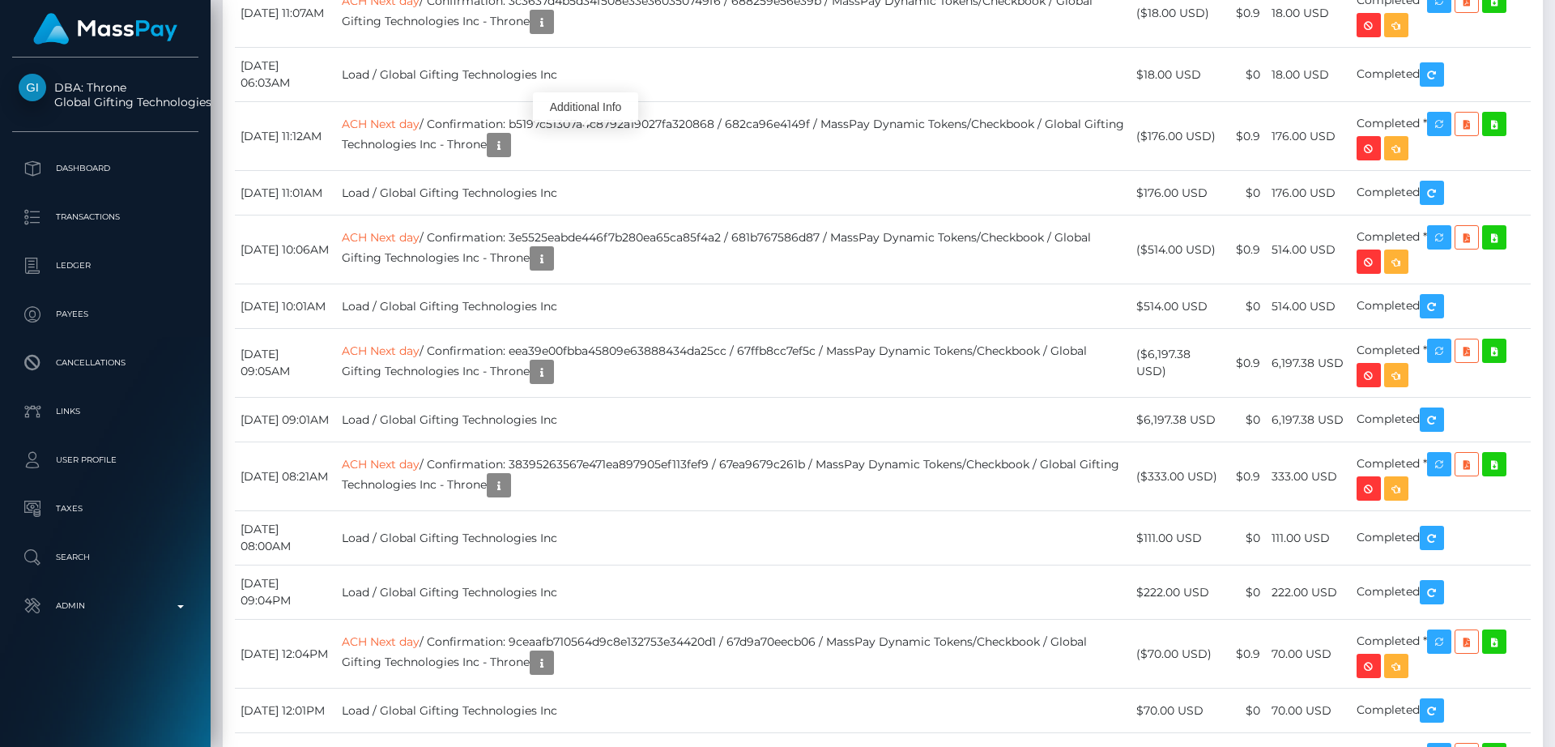
click at [599, 107] on div "Additional Info" at bounding box center [585, 107] width 105 height 30
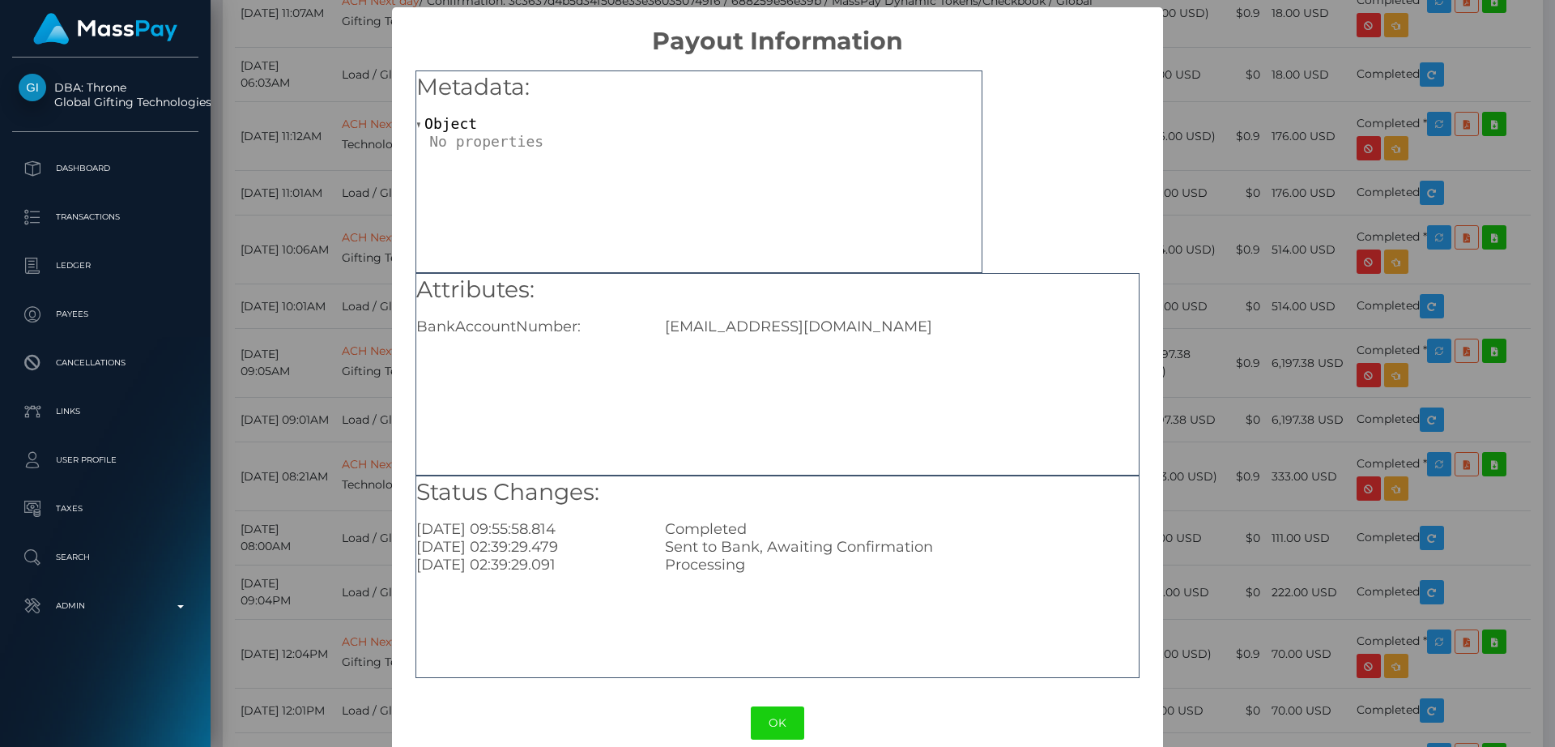
click at [791, 337] on div "Attributes: BankAccountNumber: fahimashariff1@gmail.com" at bounding box center [778, 374] width 724 height 203
copy div "fahimashariff1@gmail.com"
click at [923, 606] on div "Status Changes: 2025-10-03 09:55:58.814 Completed 2025-10-03 02:39:29.479 Sent …" at bounding box center [778, 577] width 724 height 203
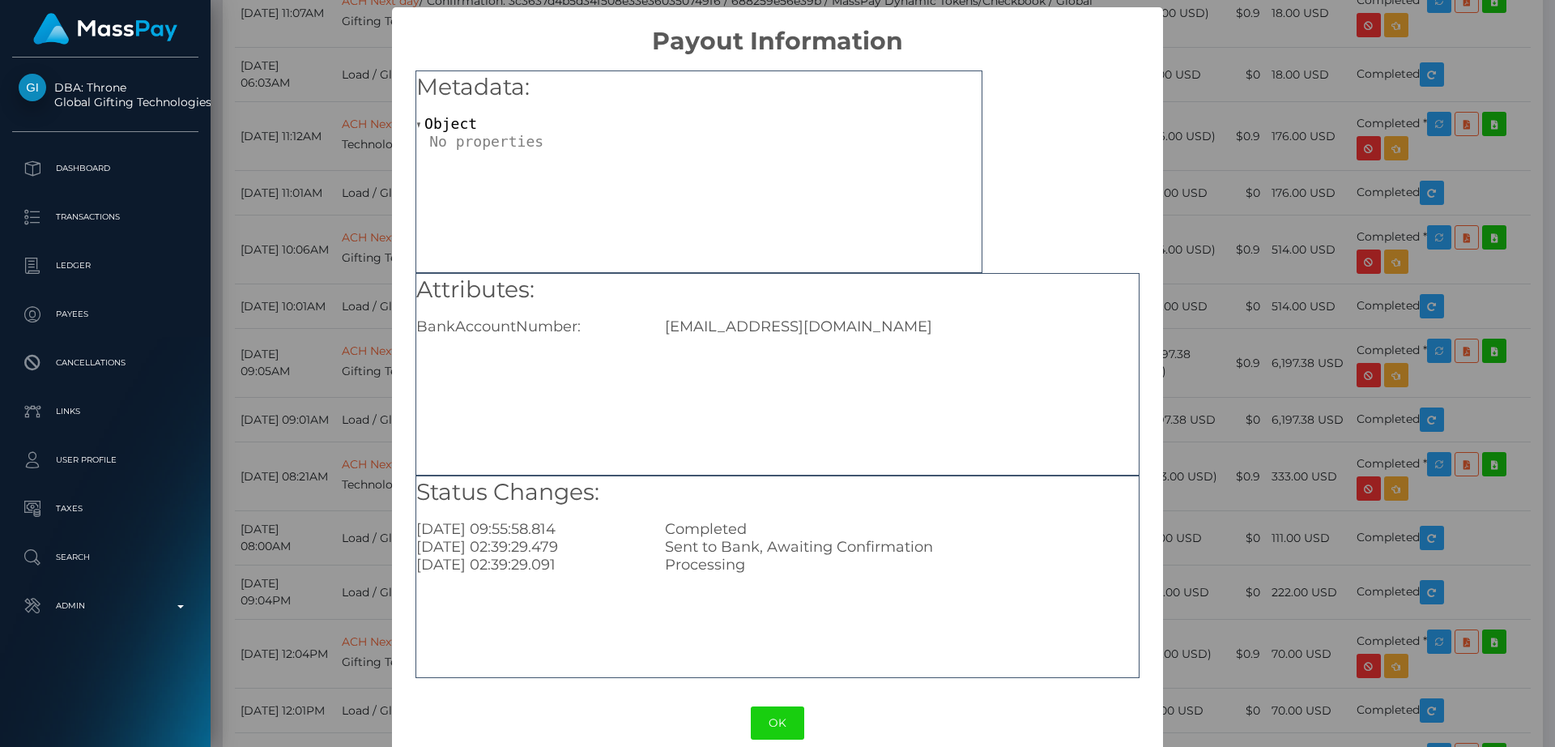
click at [1274, 60] on div "× Payout Information Metadata: Object Attributes: BankAccountNumber: fahimashar…" at bounding box center [777, 373] width 1555 height 747
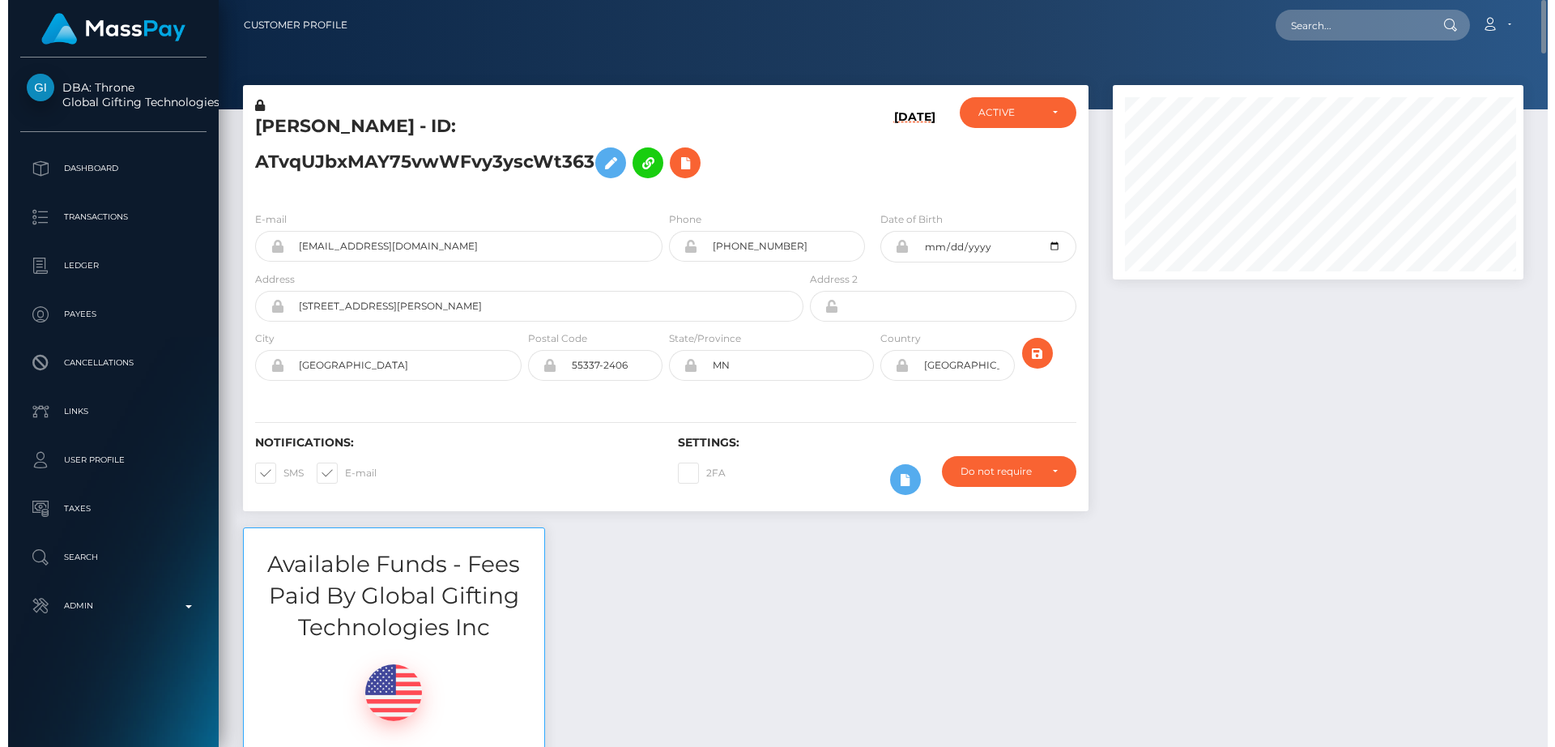
scroll to position [809886, 809670]
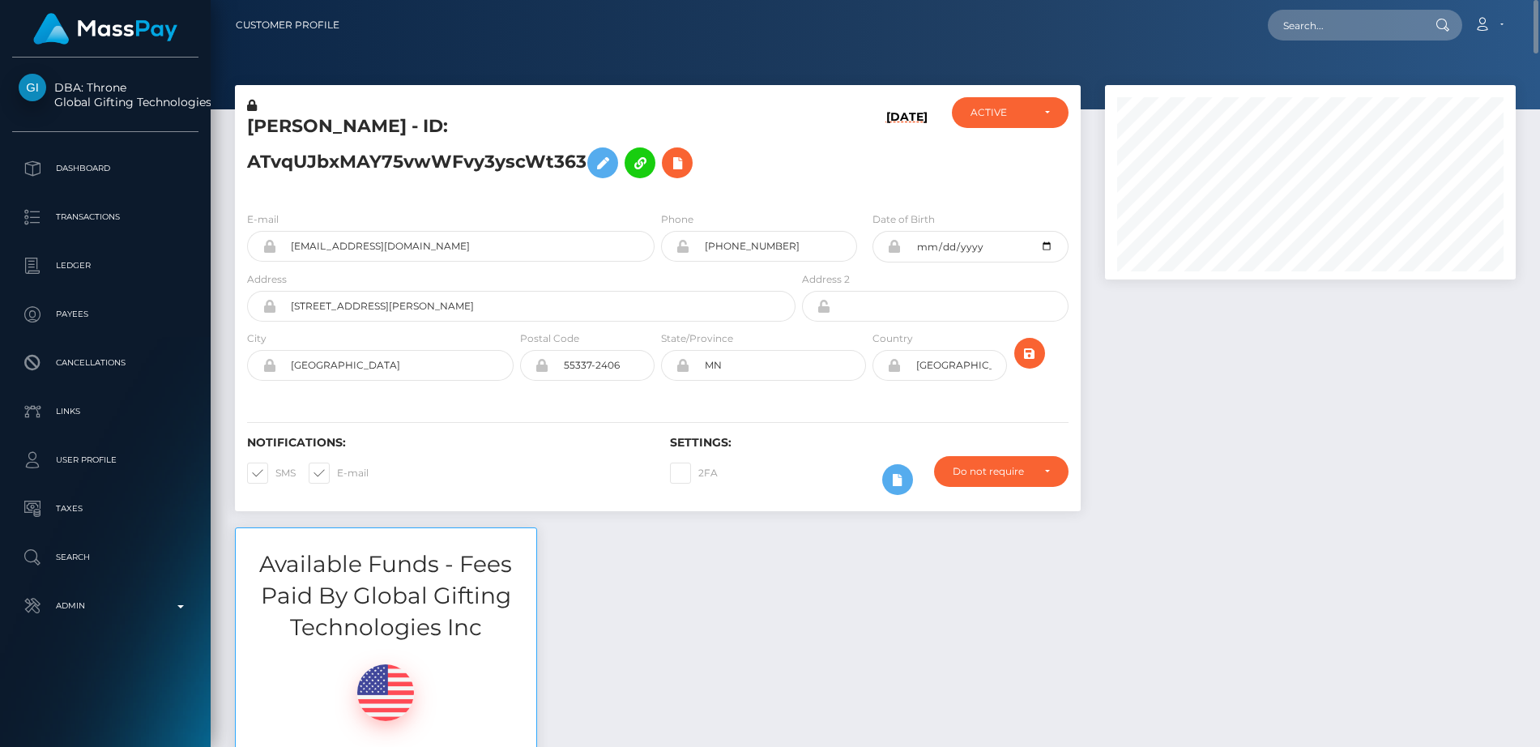
click at [291, 125] on h5 "FAHIMA ZAKY SHARIF - ID: ATvqUJbxMAY75vwWFvy3yscWt363" at bounding box center [517, 150] width 540 height 72
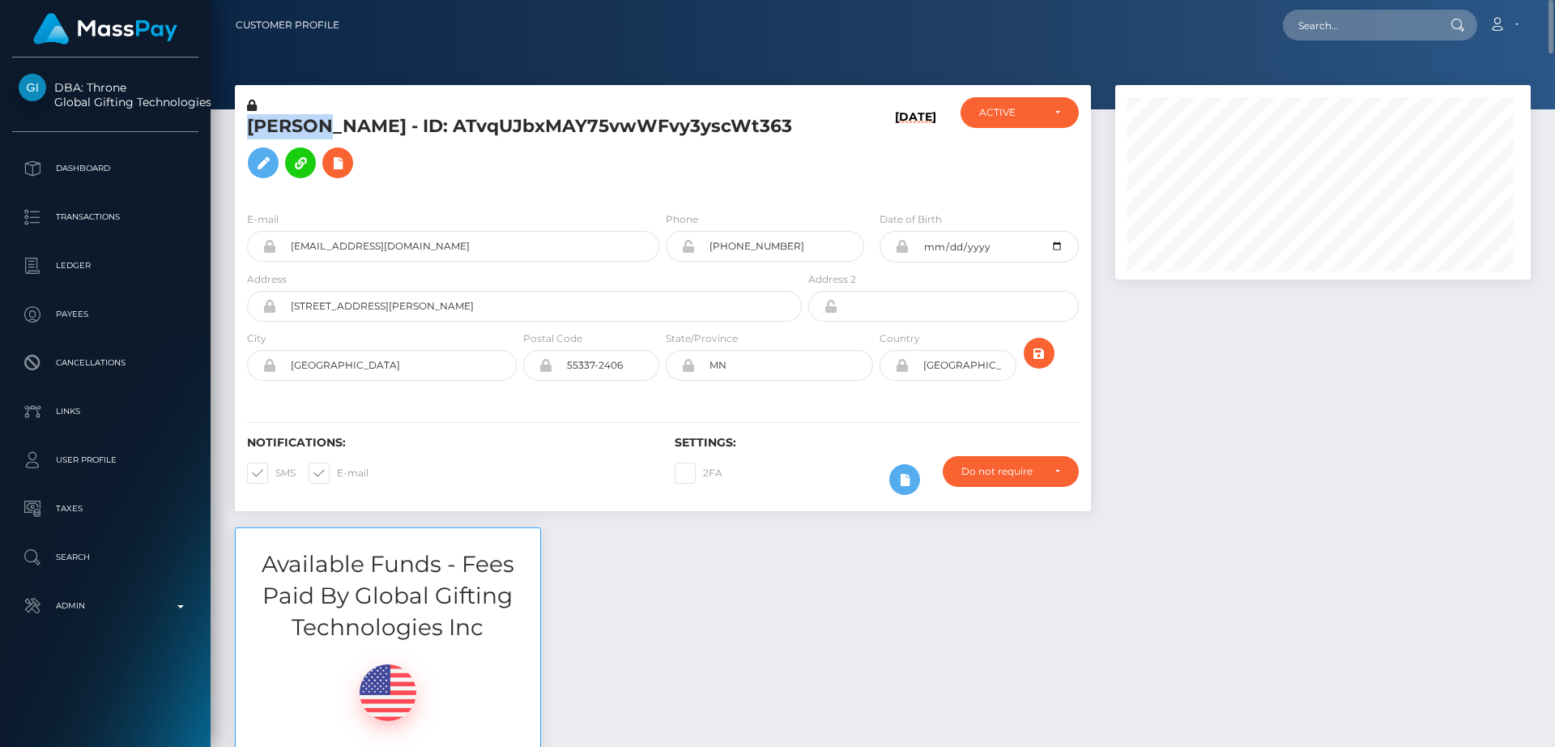
click at [291, 125] on h5 "FAHIMA ZAKY SHARIF - ID: ATvqUJbxMAY75vwWFvy3yscWt363" at bounding box center [520, 150] width 546 height 72
copy h5 "FAHIMA"
click at [326, 171] on h5 "FAHIMA ZAKY SHARIF - ID: ATvqUJbxMAY75vwWFvy3yscWt363" at bounding box center [520, 150] width 546 height 72
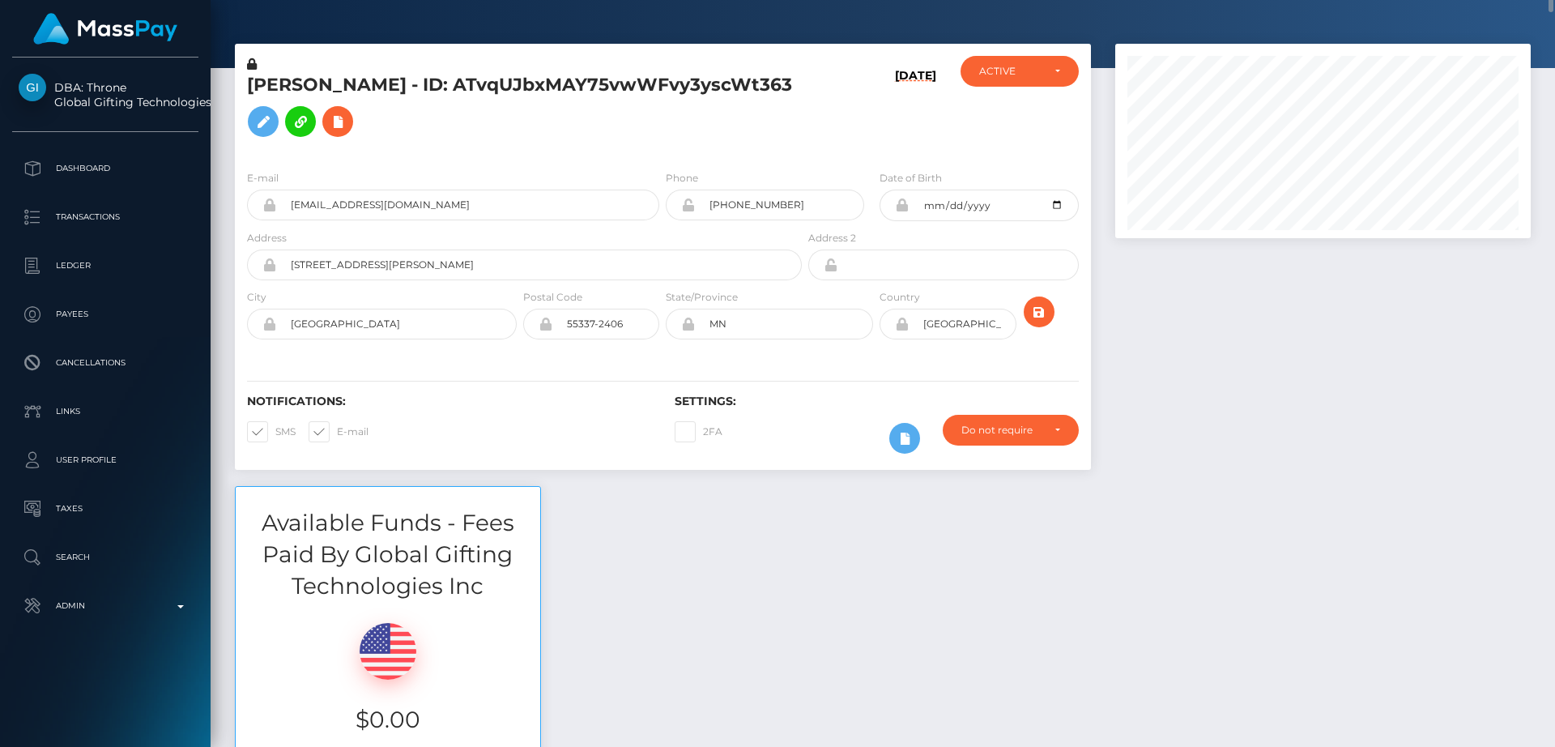
scroll to position [0, 0]
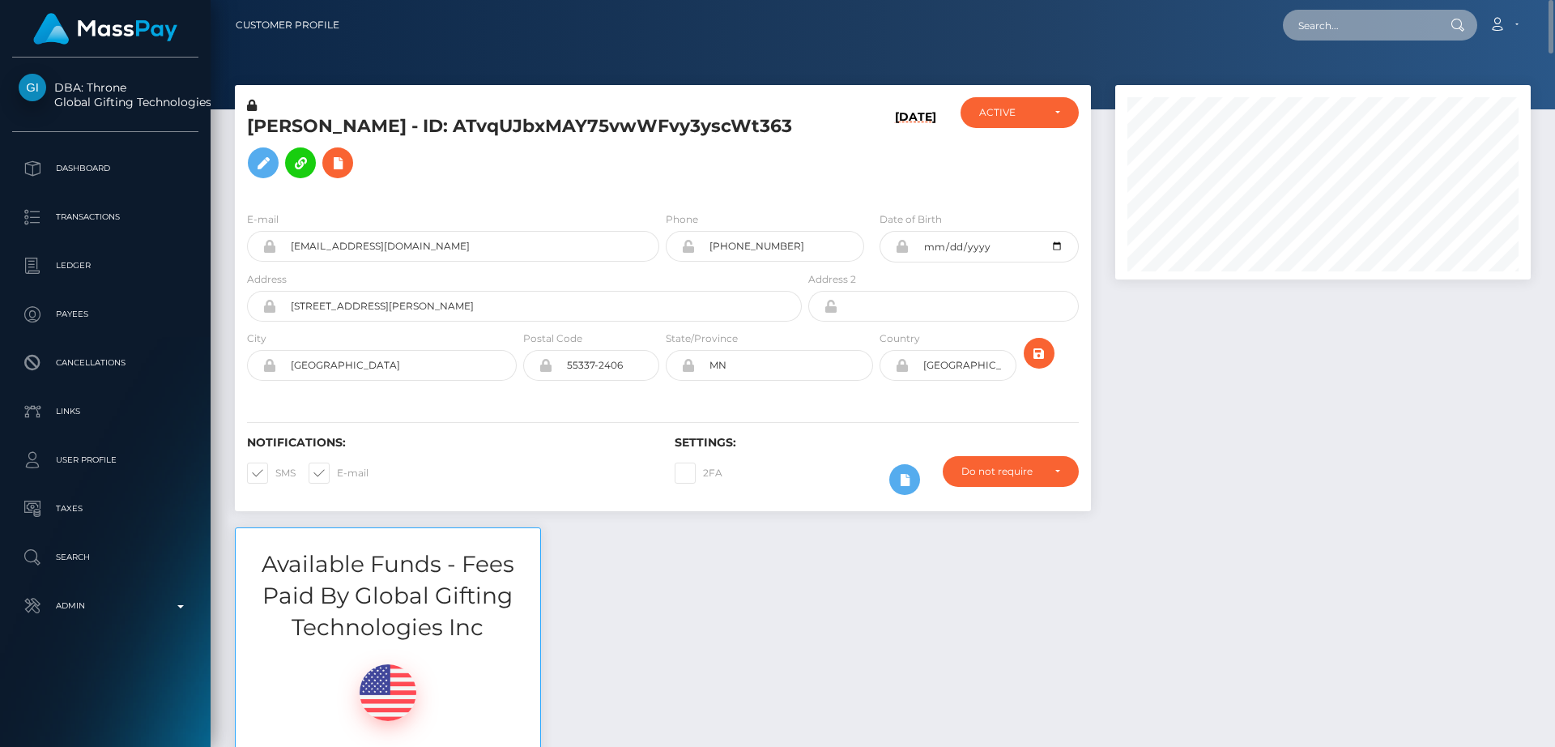
click at [1354, 22] on input "text" at bounding box center [1359, 25] width 152 height 31
paste input "klaudiachwalek94@gmail.com"
type input "klaudiachwalek94@gmail.com"
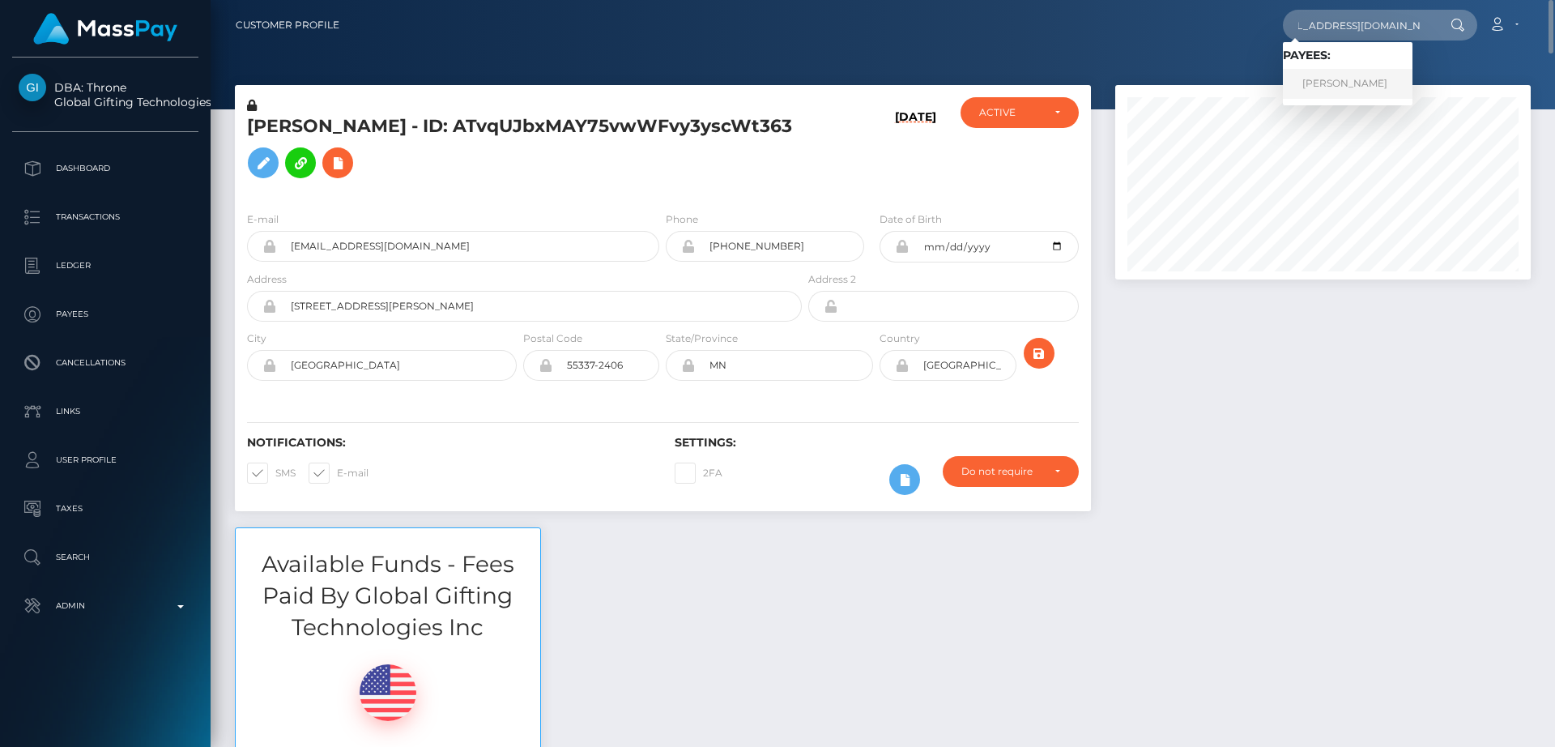
click at [1376, 87] on link "Klaudia Chwalek" at bounding box center [1348, 84] width 130 height 30
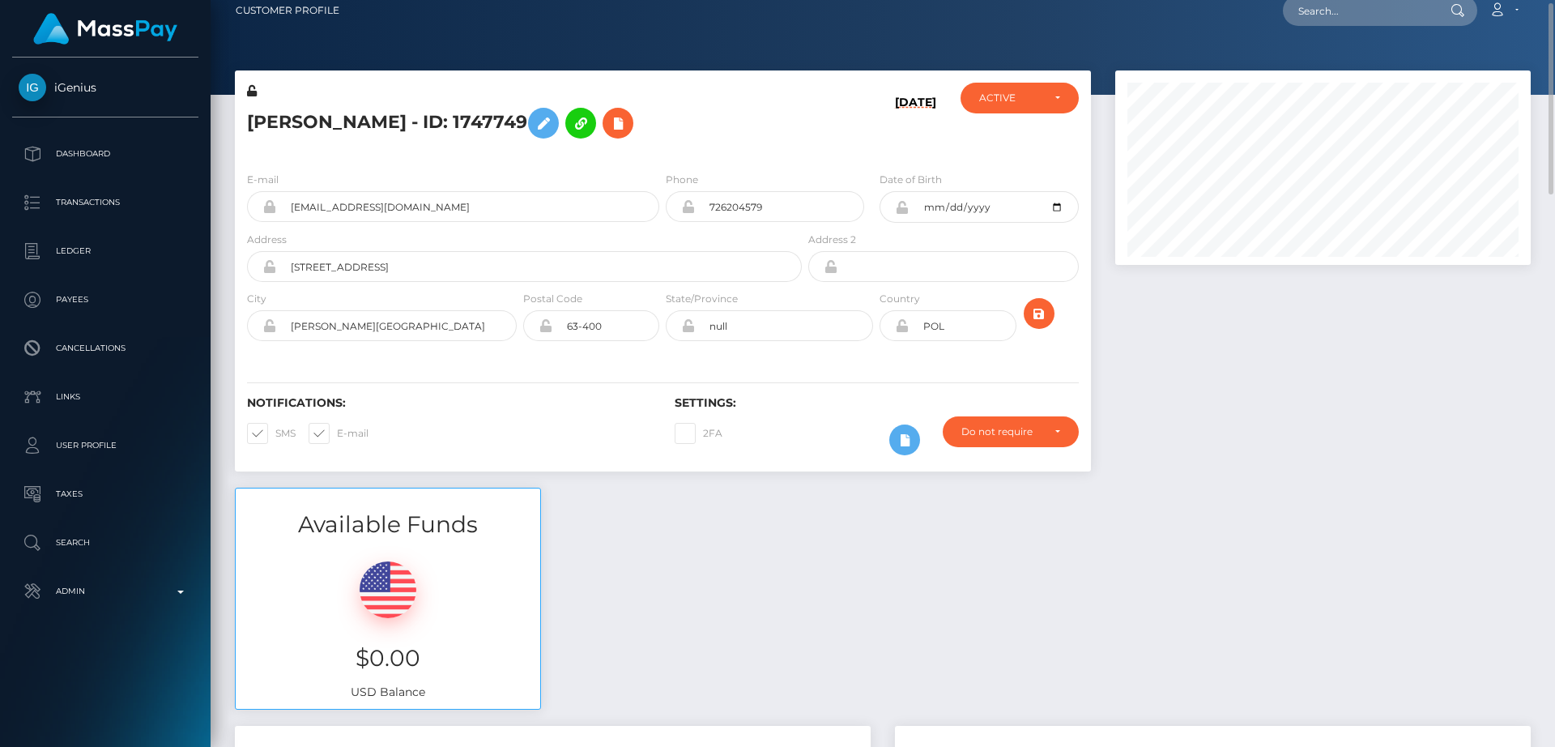
scroll to position [17, 0]
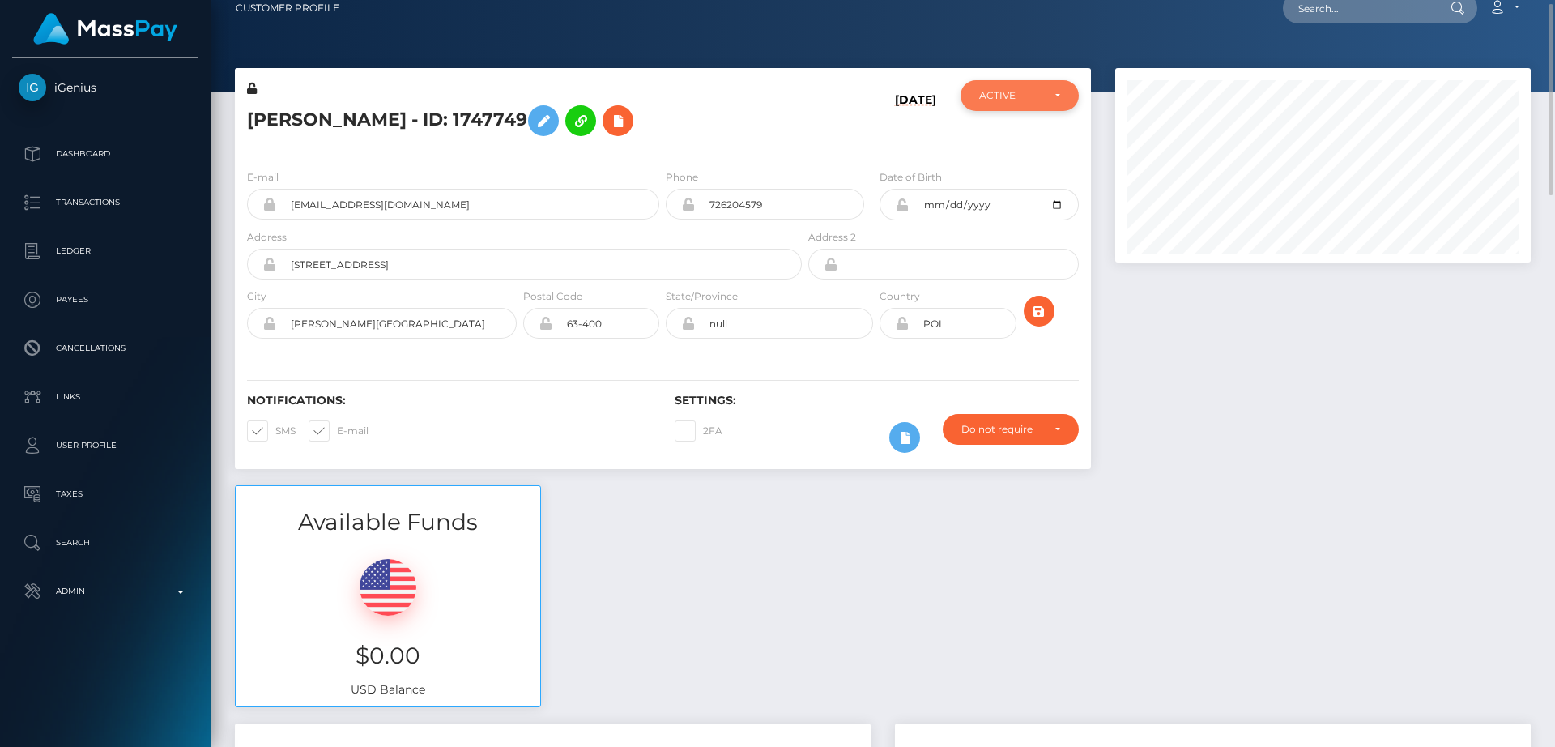
click at [1067, 88] on div "ACTIVE" at bounding box center [1020, 95] width 118 height 31
click at [1197, 363] on div at bounding box center [1323, 276] width 440 height 417
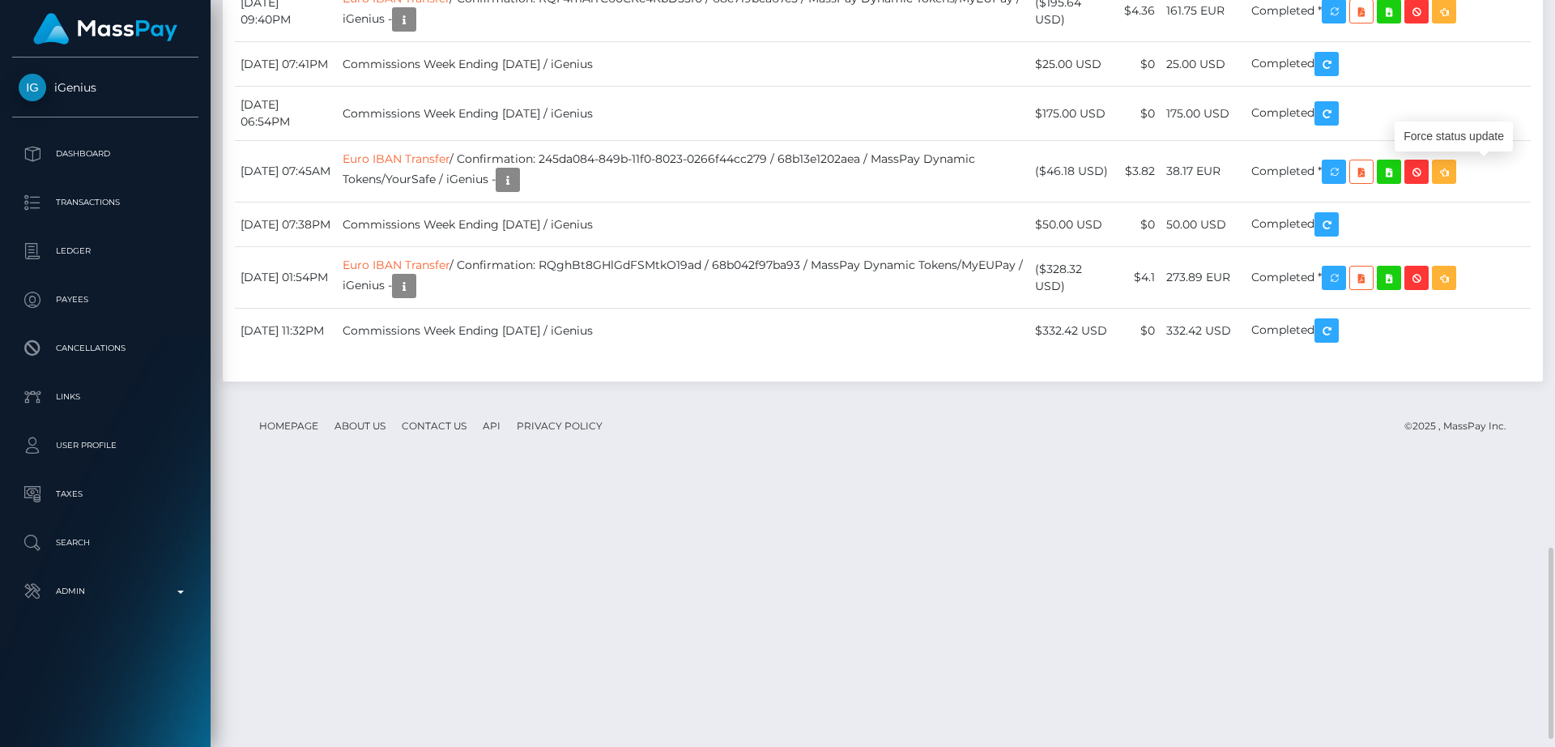
click at [1474, 139] on div "Force status update" at bounding box center [1454, 137] width 118 height 30
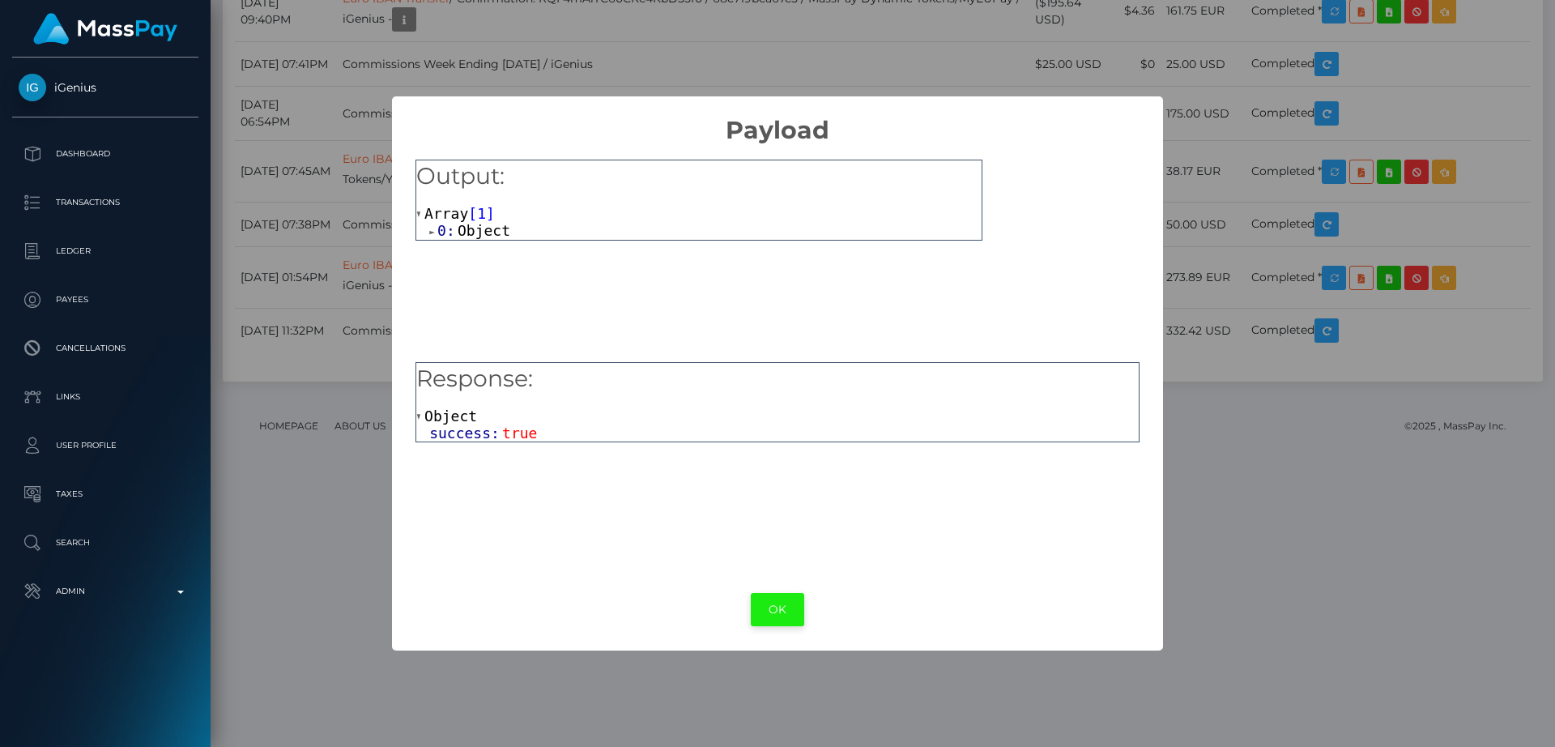
click at [788, 600] on button "OK" at bounding box center [777, 609] width 53 height 33
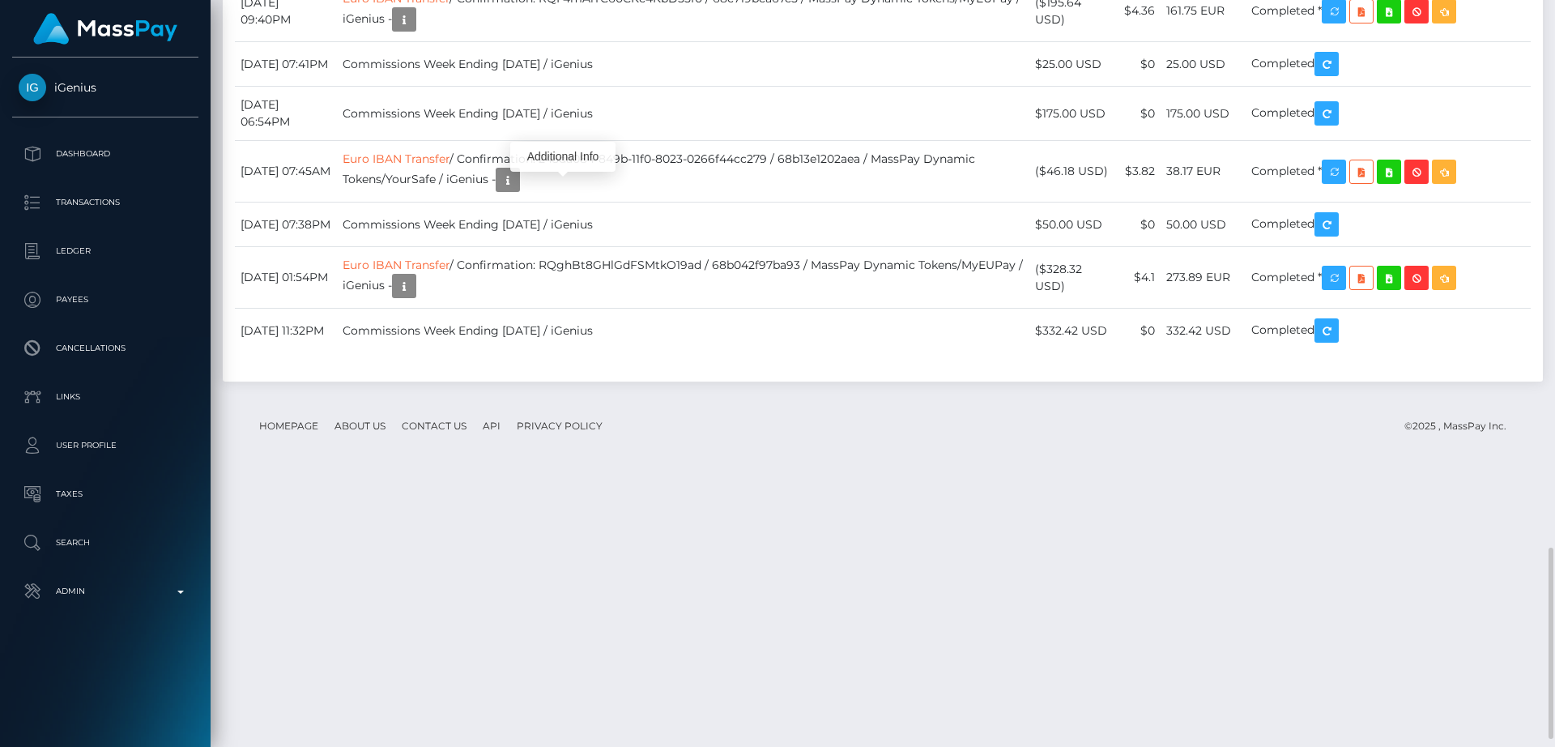
click at [578, 158] on div "Additional Info" at bounding box center [562, 157] width 105 height 30
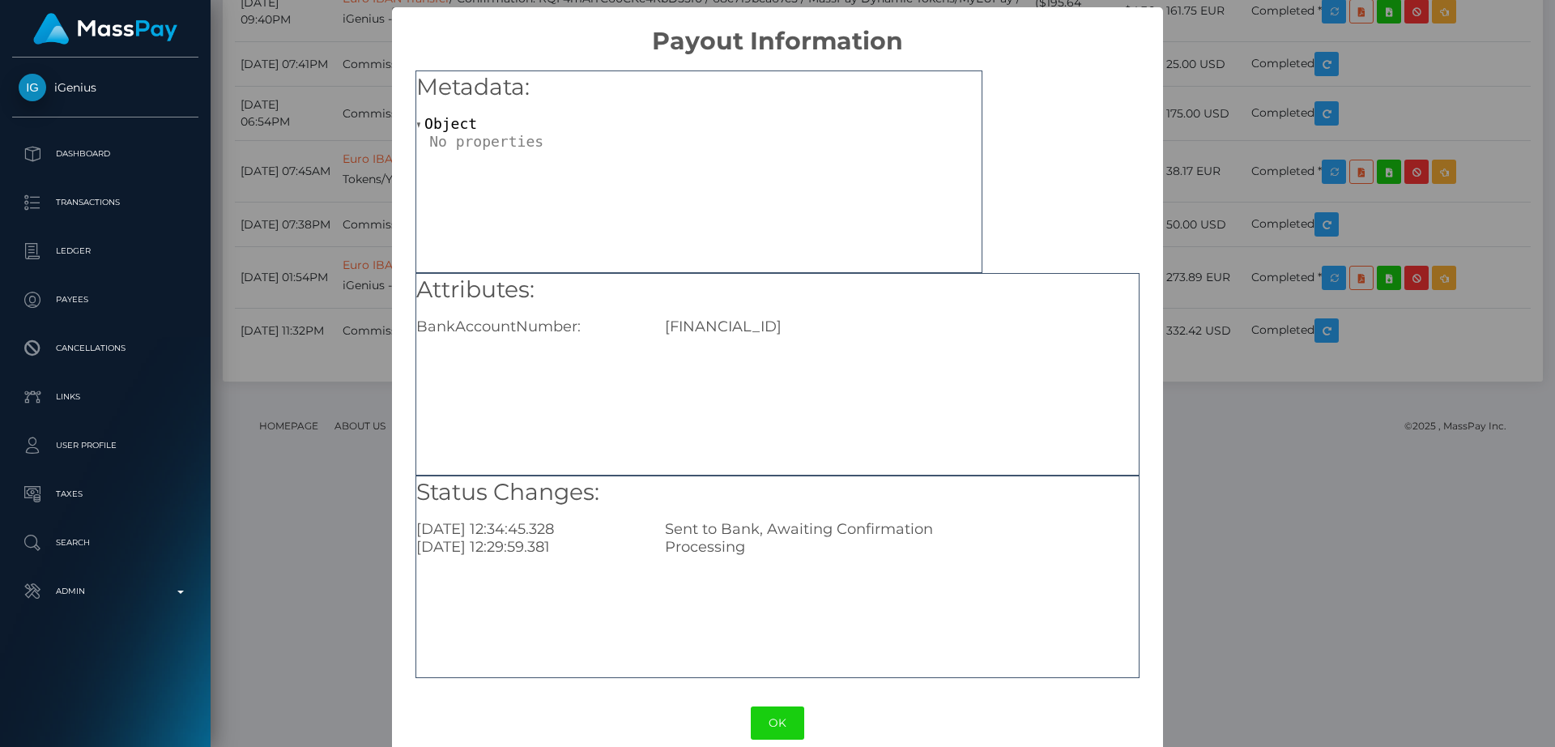
click at [708, 339] on div "Attributes: BankAccountNumber: LT623250083901474264" at bounding box center [778, 374] width 724 height 203
copy div "LT623250083901474264"
click at [1253, 169] on div "× Payout Information Metadata: Object Attributes: BankAccountNumber: LT62325008…" at bounding box center [777, 373] width 1555 height 747
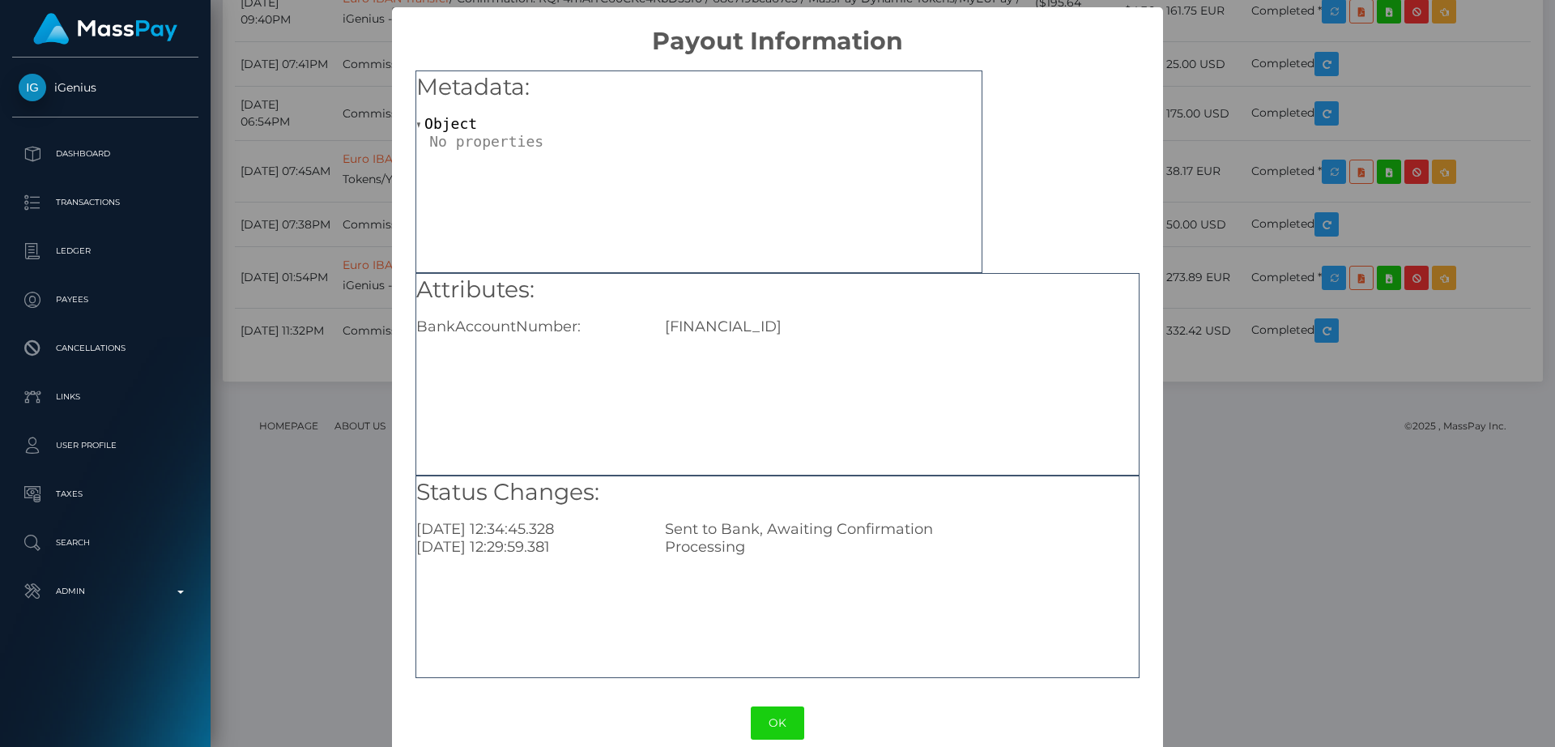
click at [1231, 169] on div "× Payout Information Metadata: Object Attributes: BankAccountNumber: LT62325008…" at bounding box center [777, 373] width 1555 height 747
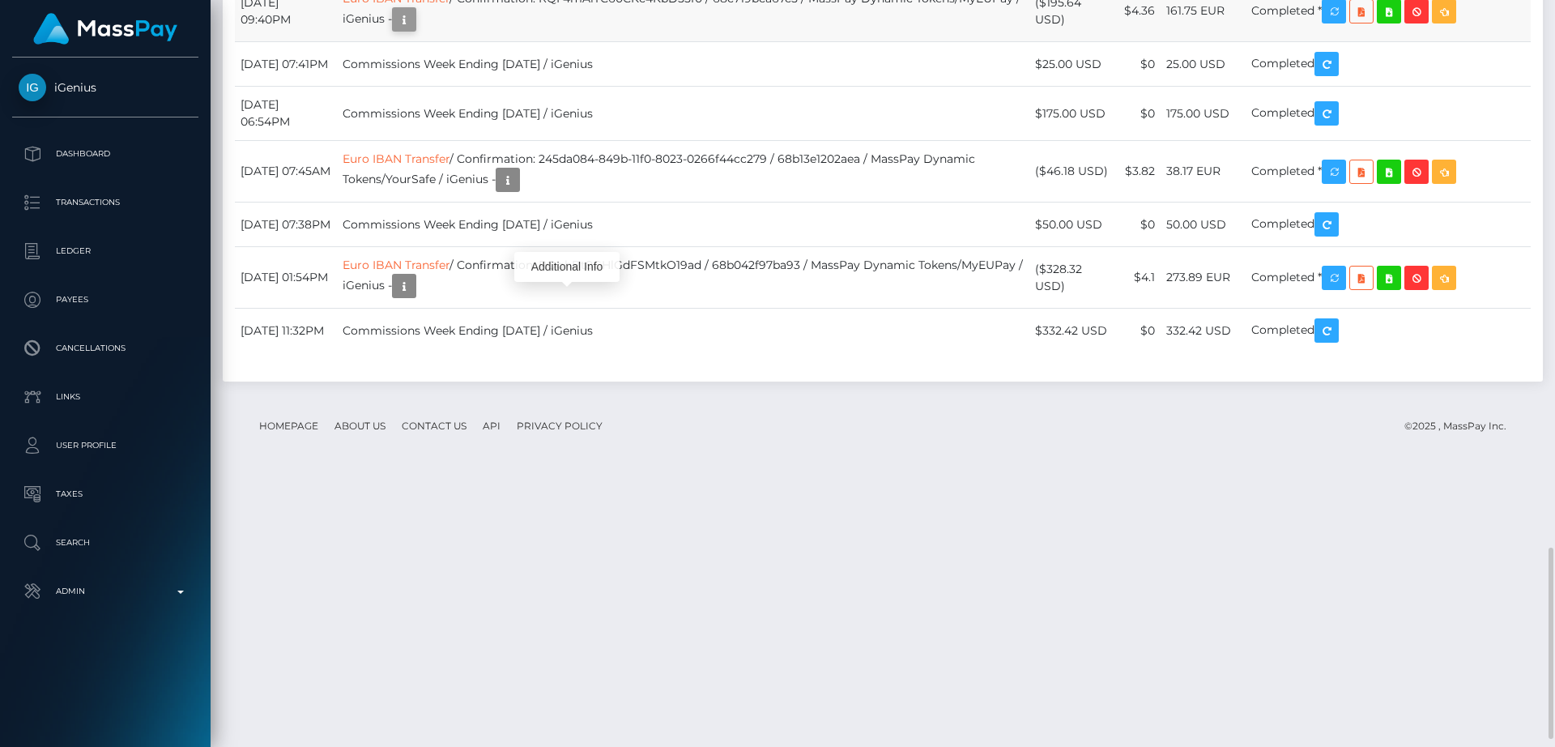
click at [414, 30] on icon "button" at bounding box center [404, 20] width 19 height 20
click at [578, 271] on div "Additional Info" at bounding box center [566, 267] width 105 height 30
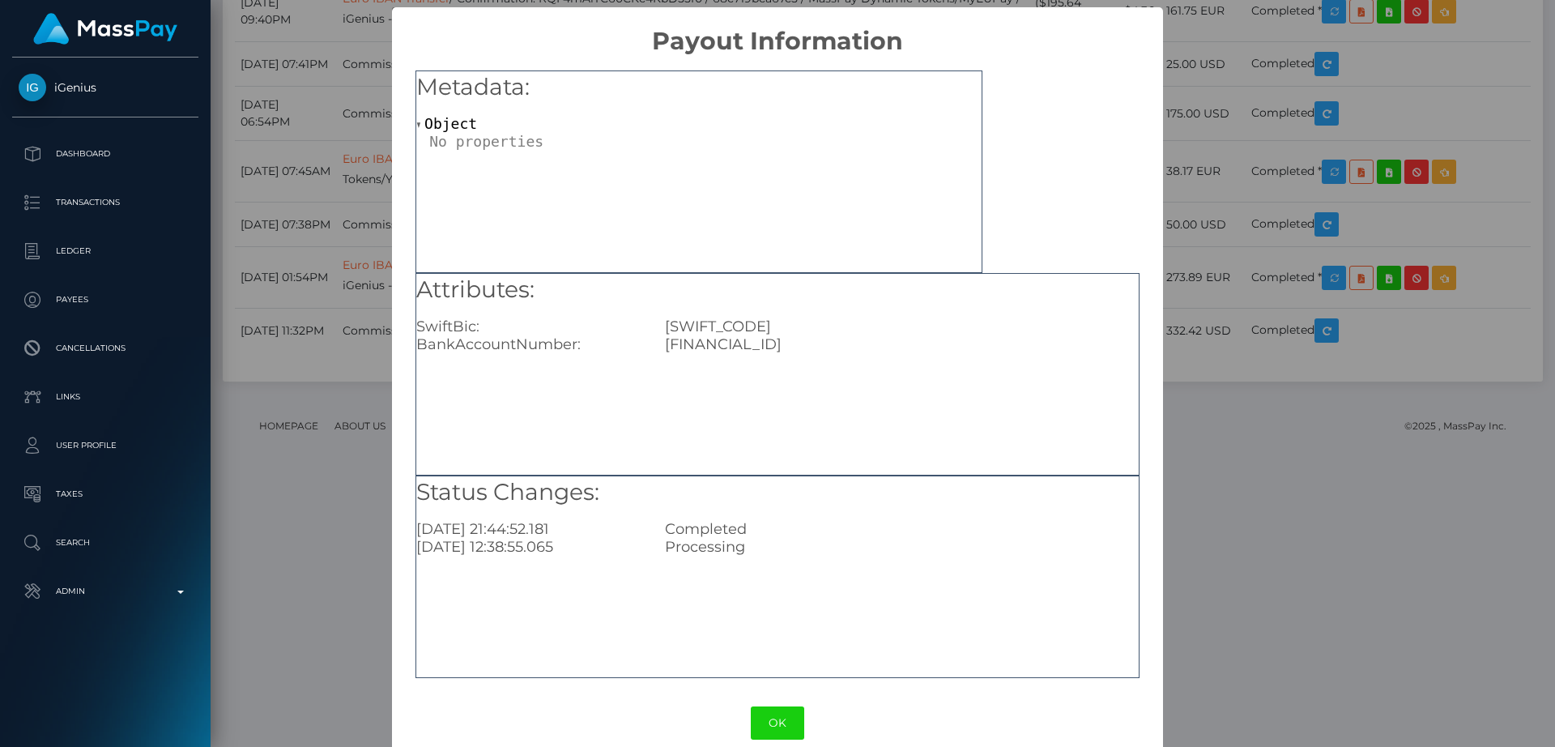
click at [1233, 119] on div "× Payout Information Metadata: Object Attributes: SwiftBic: REVOLT21XXX BankAcc…" at bounding box center [777, 373] width 1555 height 747
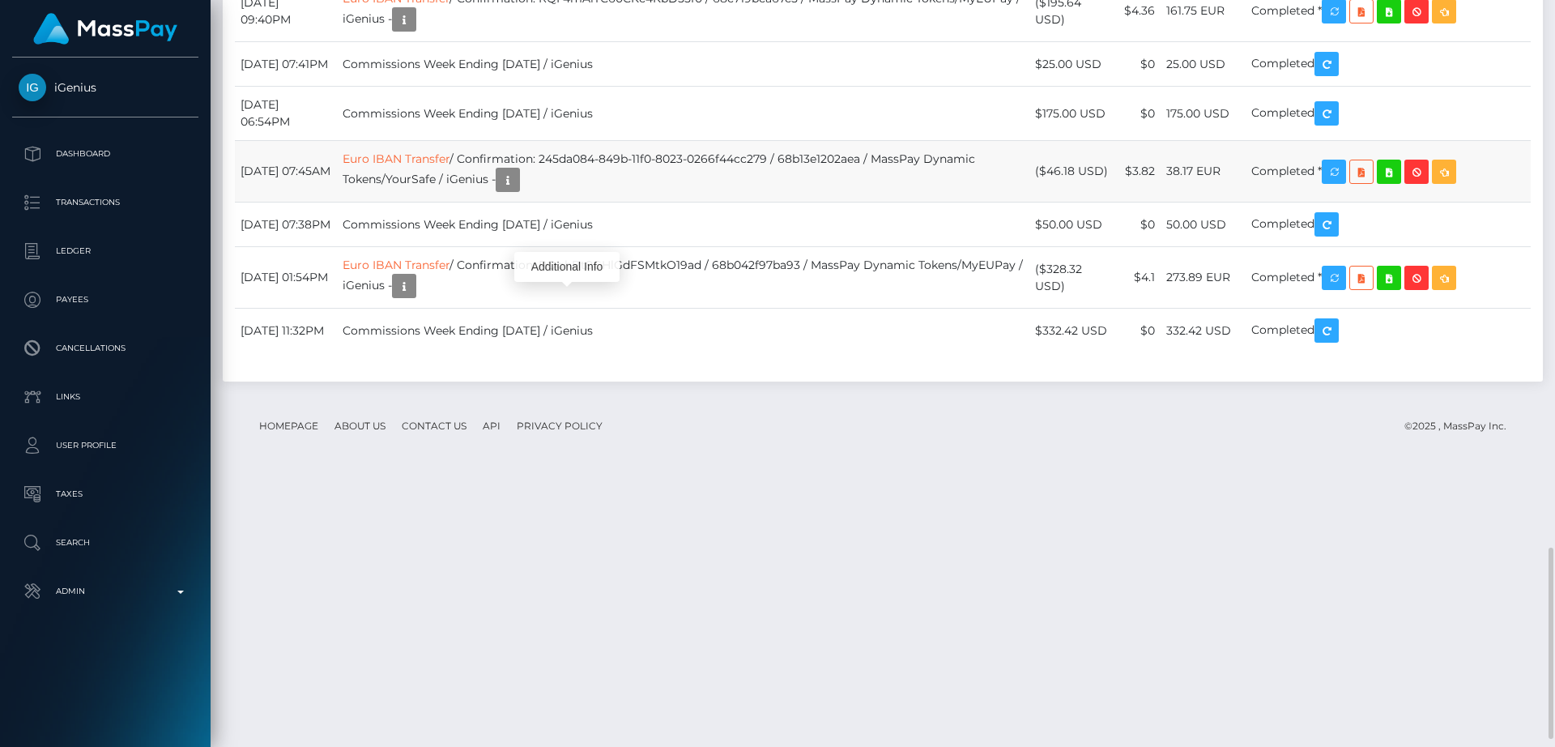
click at [572, 203] on td "Euro IBAN Transfer / Confirmation: 245da084-849b-11f0-8023-0266f44cc279 / 68b13…" at bounding box center [683, 172] width 693 height 62
click at [518, 190] on icon "button" at bounding box center [507, 180] width 19 height 20
click at [574, 423] on div "Additional Info" at bounding box center [562, 437] width 105 height 30
click at [574, 439] on div "Additional Info" at bounding box center [562, 437] width 105 height 30
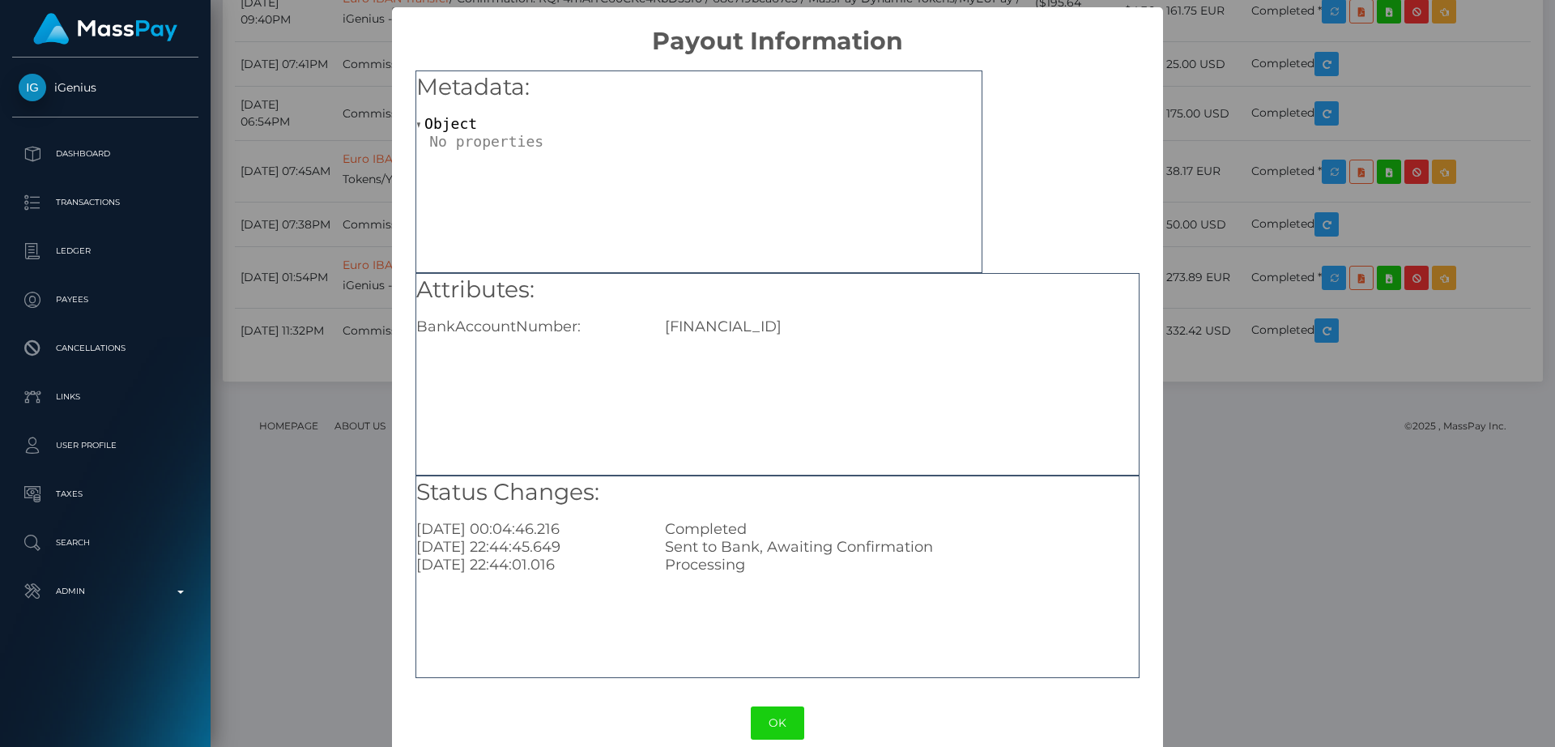
click at [1281, 92] on div "× Payout Information Metadata: Object Attributes: BankAccountNumber: LT62325008…" at bounding box center [777, 373] width 1555 height 747
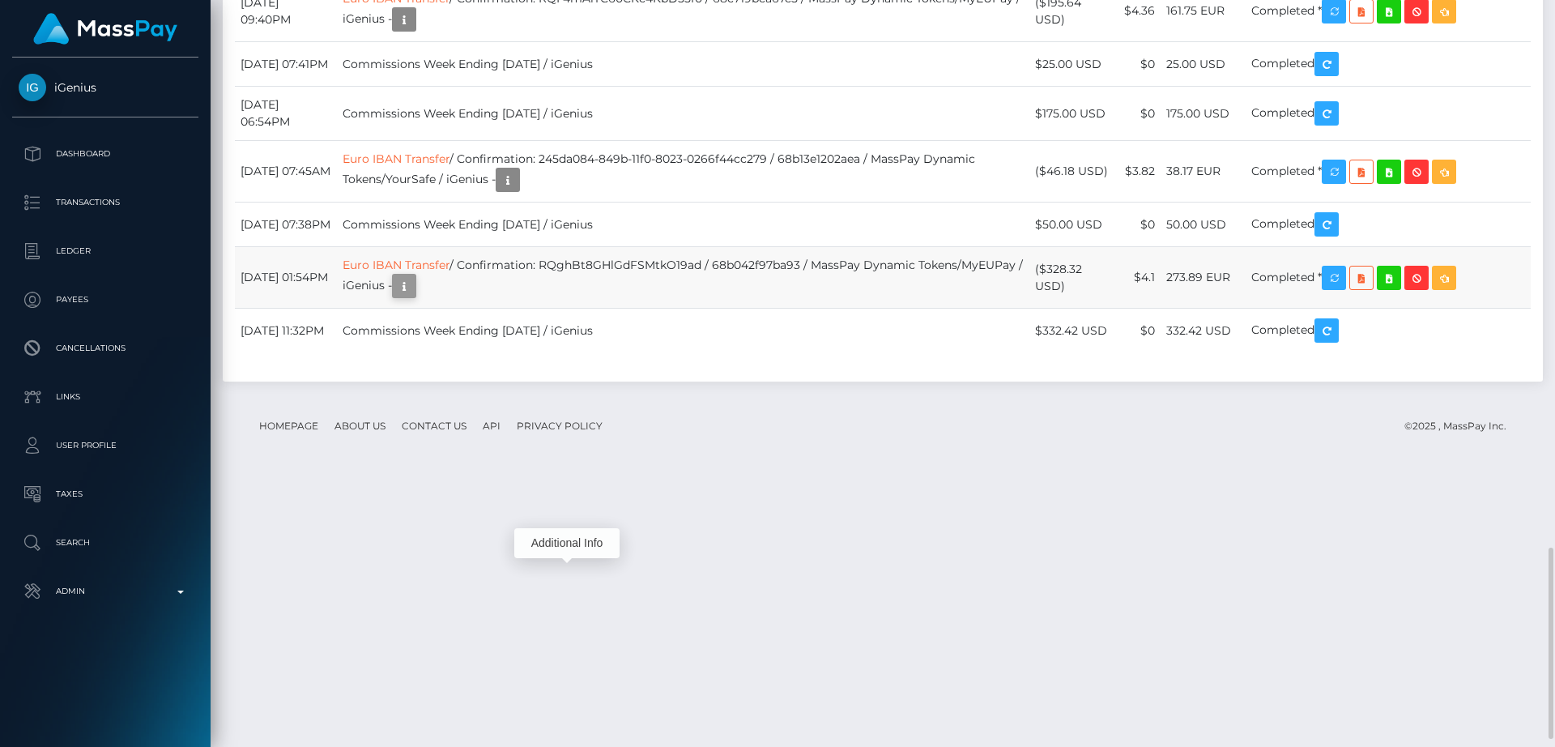
click at [414, 296] on icon "button" at bounding box center [404, 286] width 19 height 20
click at [581, 544] on div "Additional Info" at bounding box center [566, 543] width 105 height 30
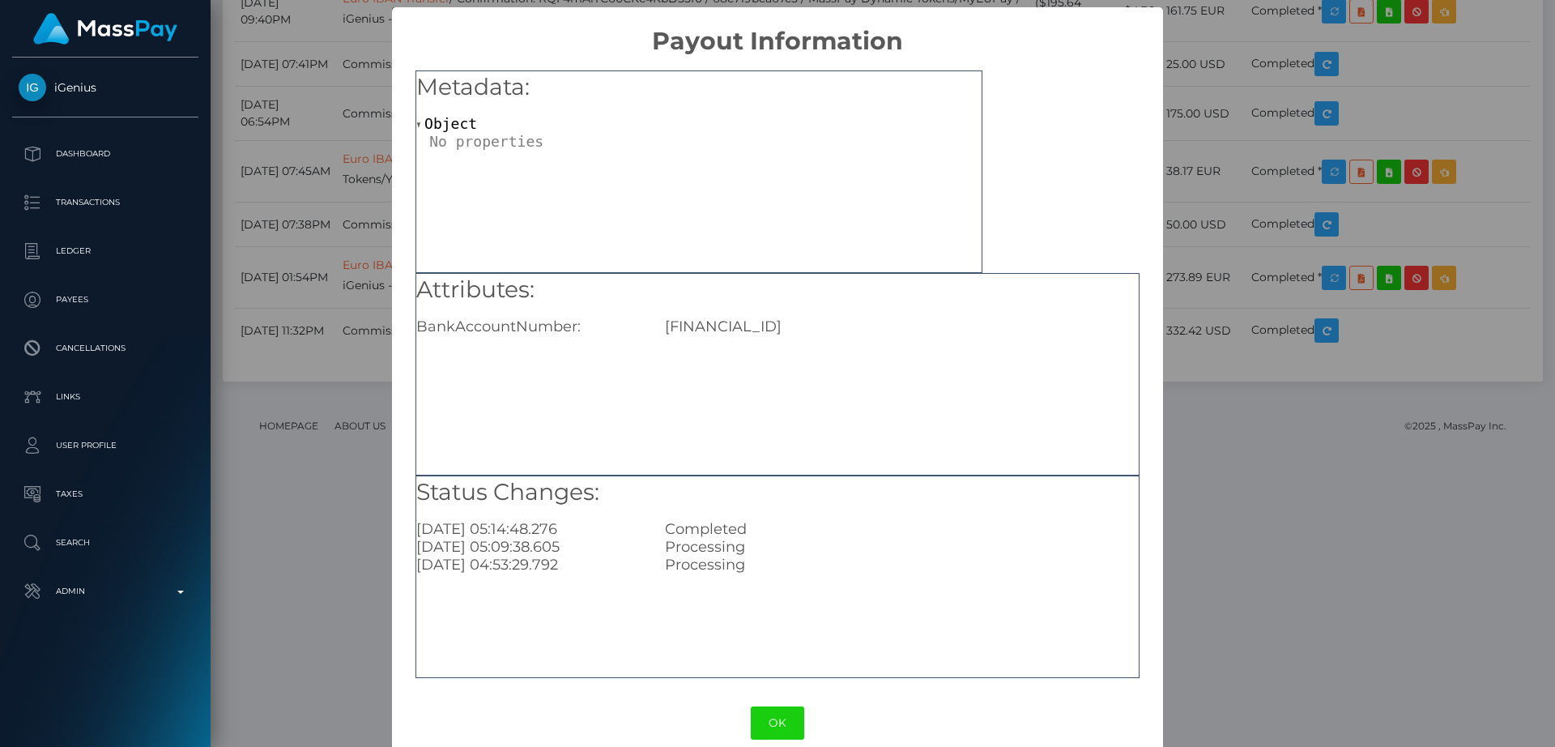
click at [1419, 109] on div "× Payout Information Metadata: Object Attributes: BankAccountNumber: LT62325008…" at bounding box center [777, 373] width 1555 height 747
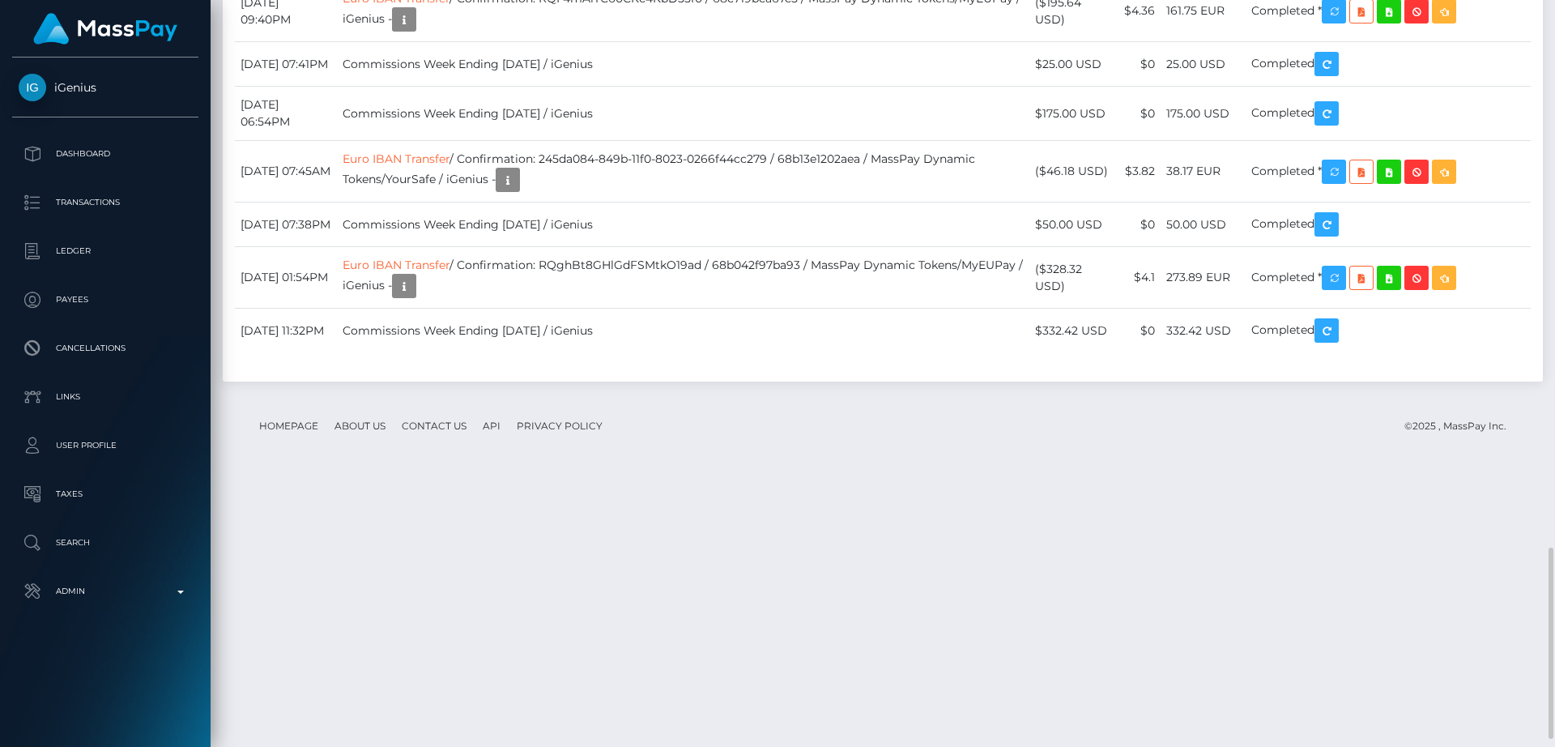
click at [832, 109] on div "Date/Time Description Amount Fee Received Status Euro IBAN Transfer" at bounding box center [883, 95] width 1320 height 571
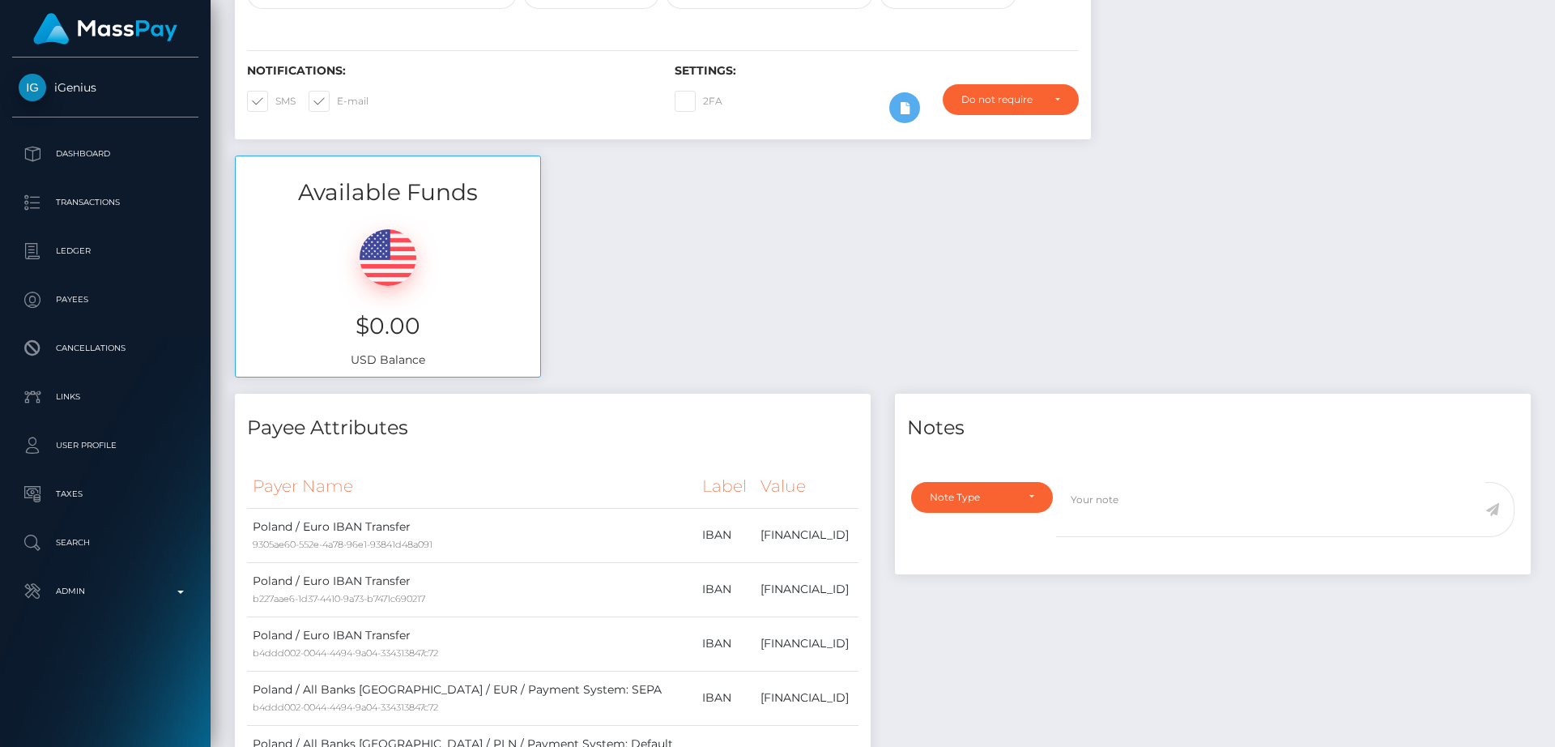
scroll to position [0, 0]
